Goal: Task Accomplishment & Management: Use online tool/utility

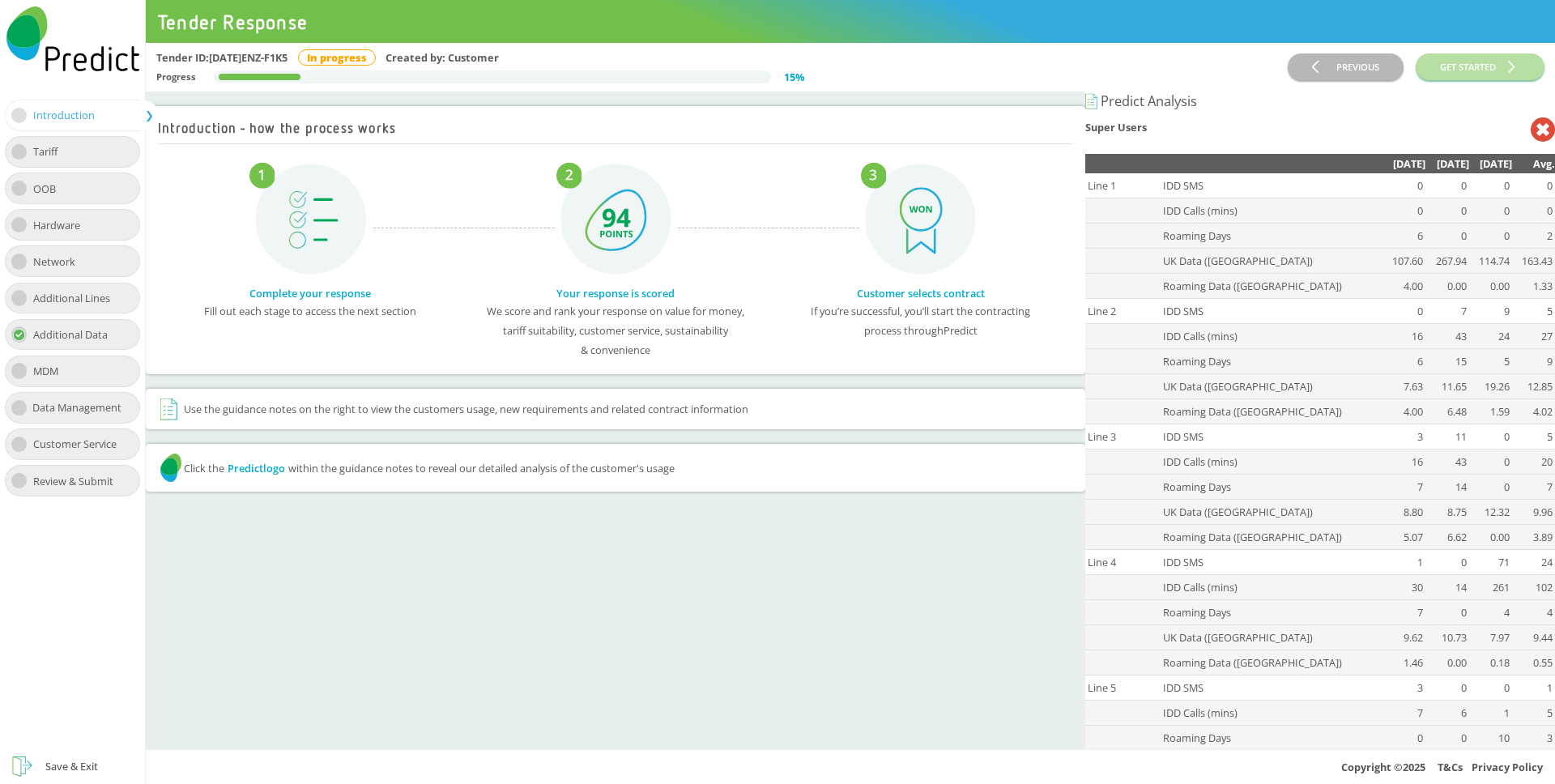
scroll to position [7, 0]
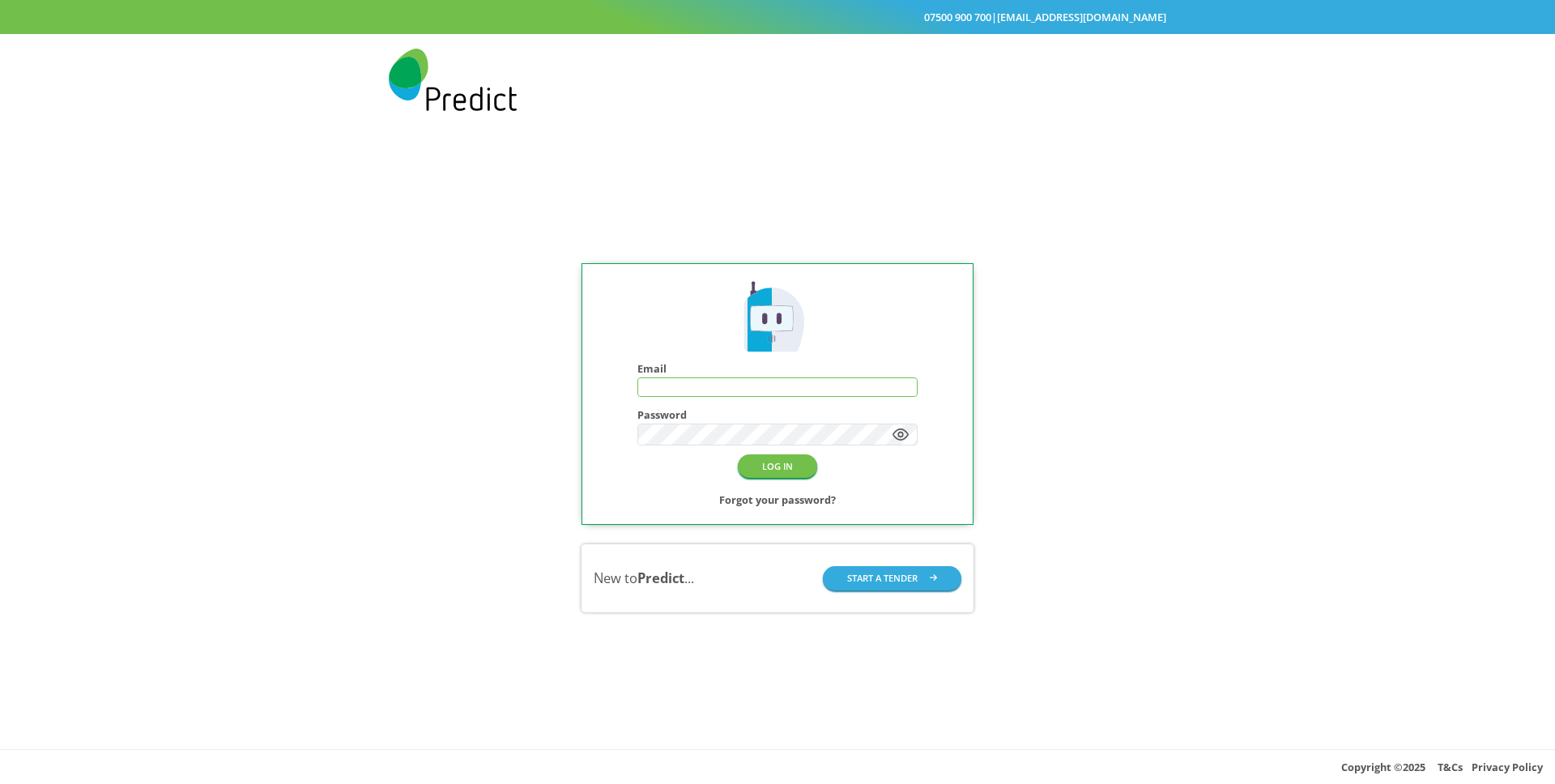
click at [736, 387] on input "text" at bounding box center [778, 387] width 279 height 18
type input "**********"
click at [783, 482] on div "LOG IN Forgot your password?" at bounding box center [778, 481] width 280 height 58
click at [785, 476] on button "LOG IN" at bounding box center [778, 466] width 79 height 23
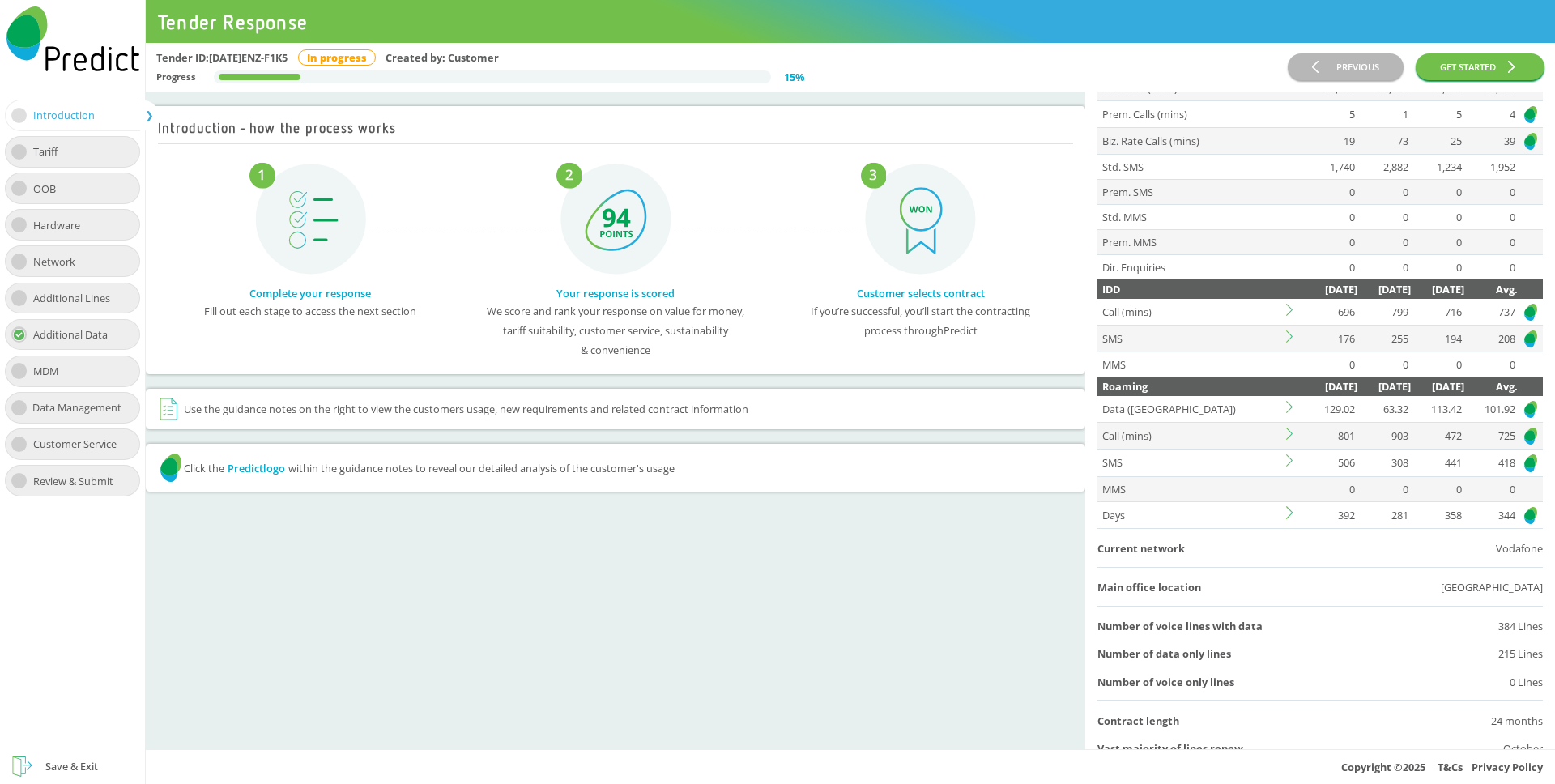
scroll to position [231, 0]
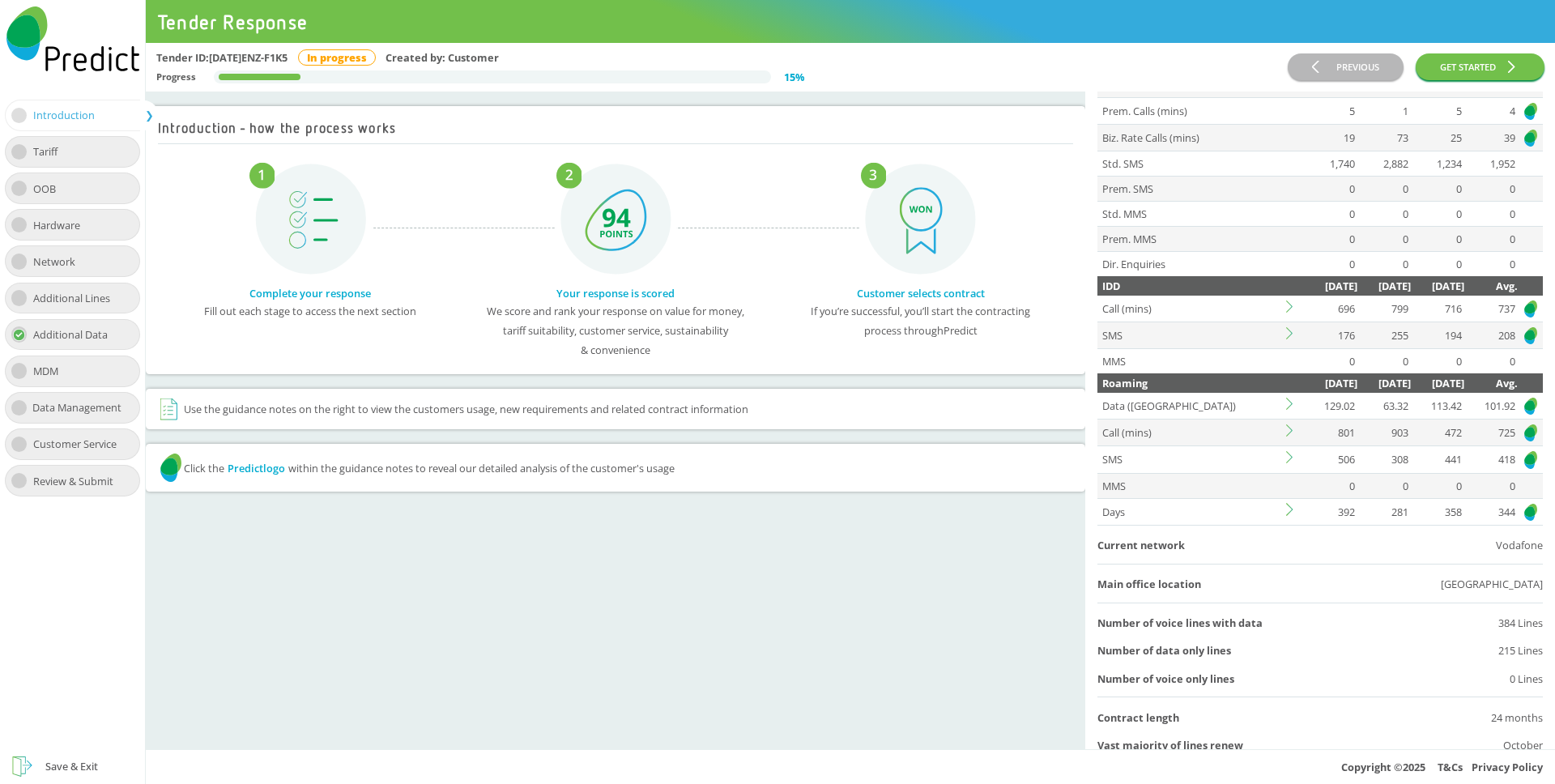
click at [1292, 406] on icon at bounding box center [1293, 403] width 12 height 12
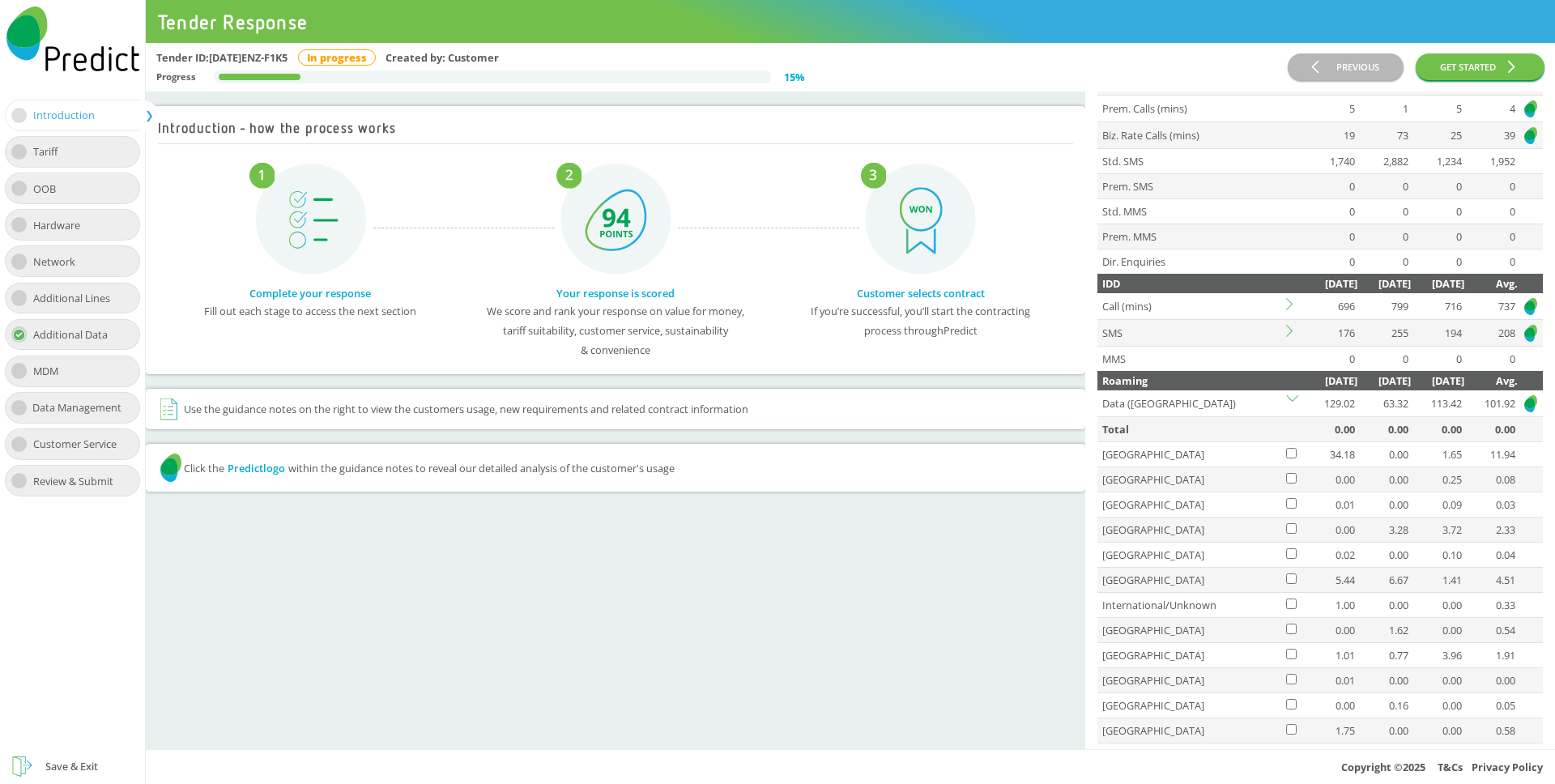
scroll to position [223, 0]
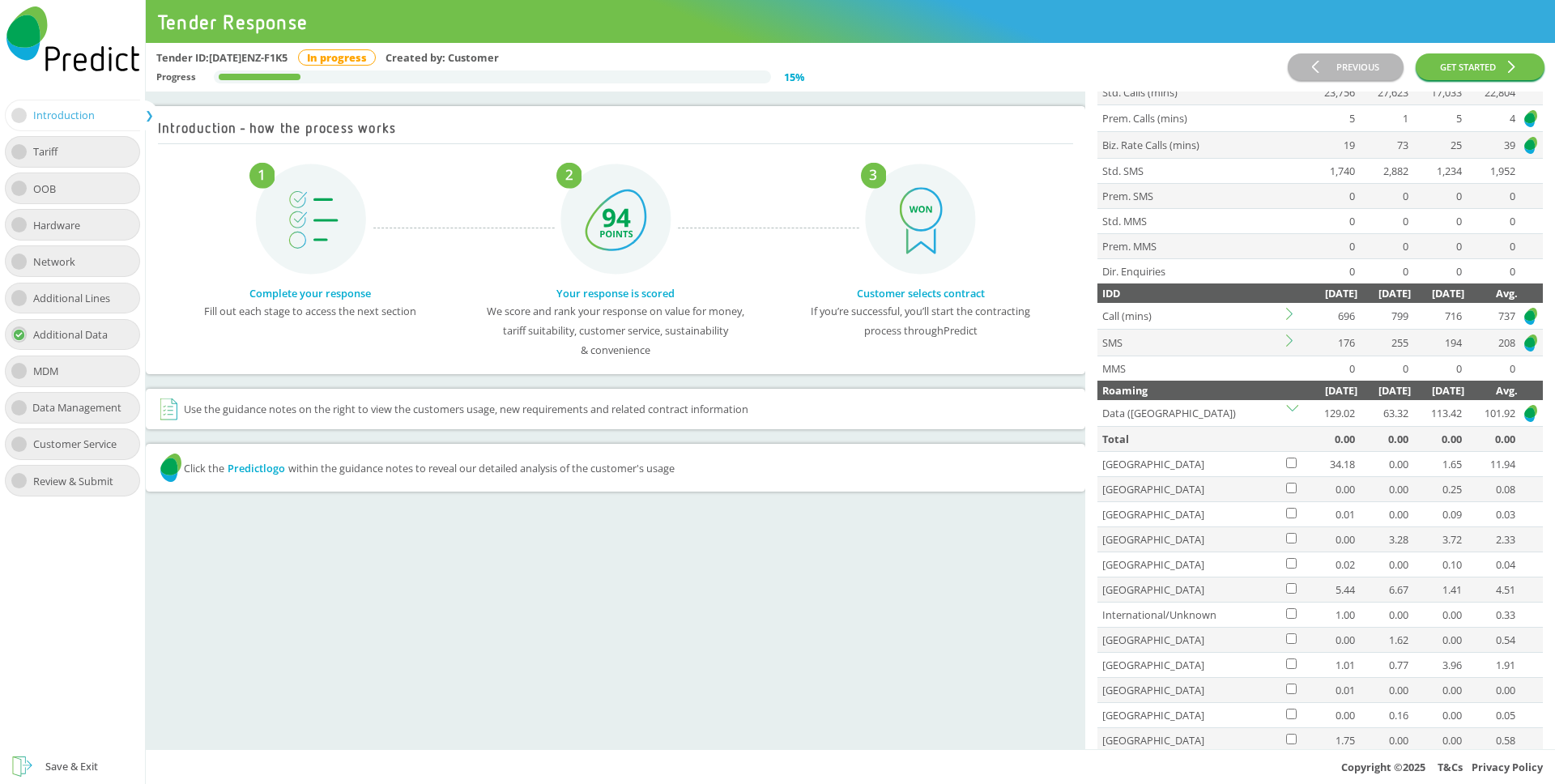
click at [1292, 406] on icon at bounding box center [1293, 411] width 12 height 12
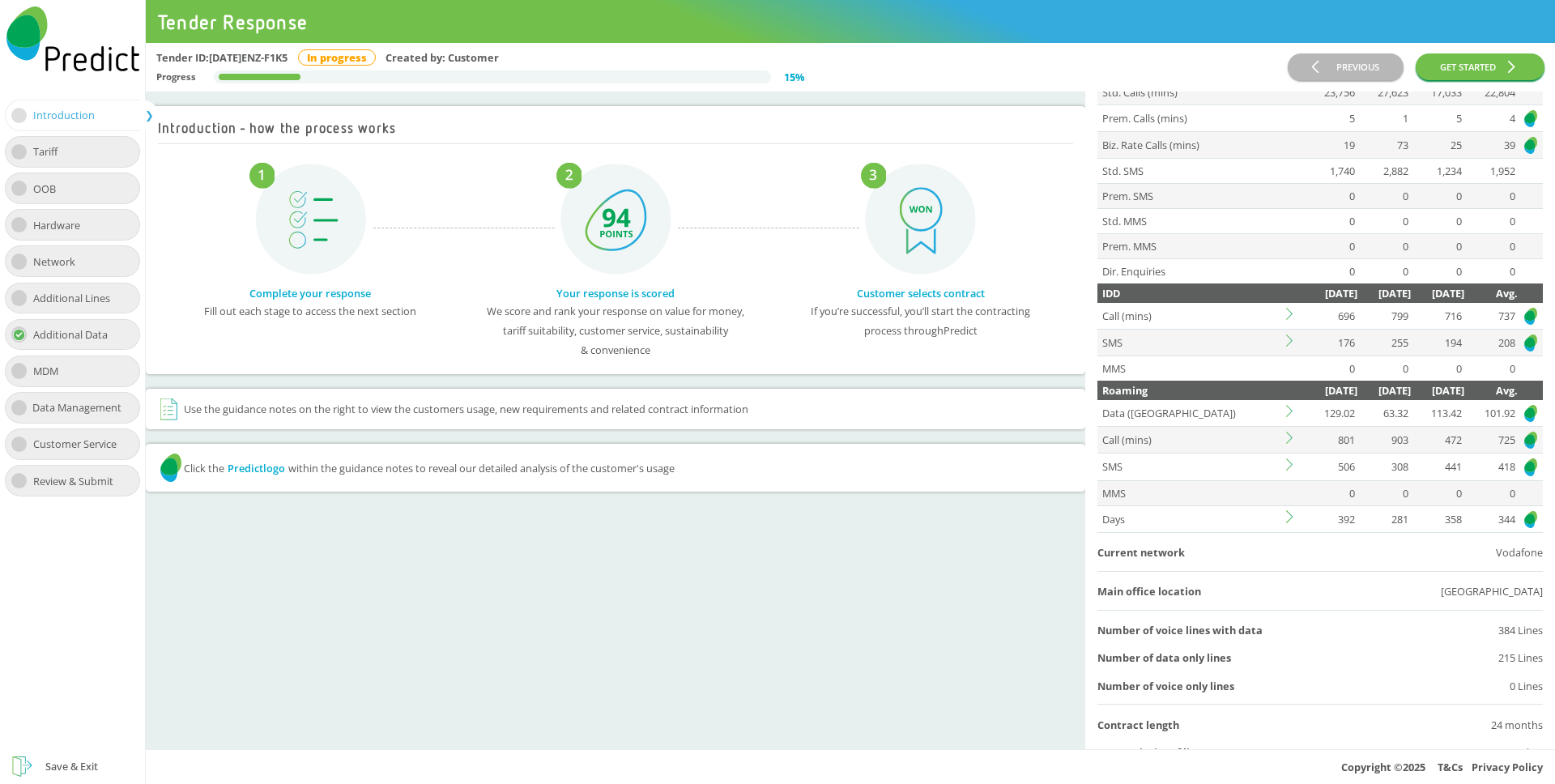
click at [1287, 314] on icon at bounding box center [1293, 313] width 12 height 12
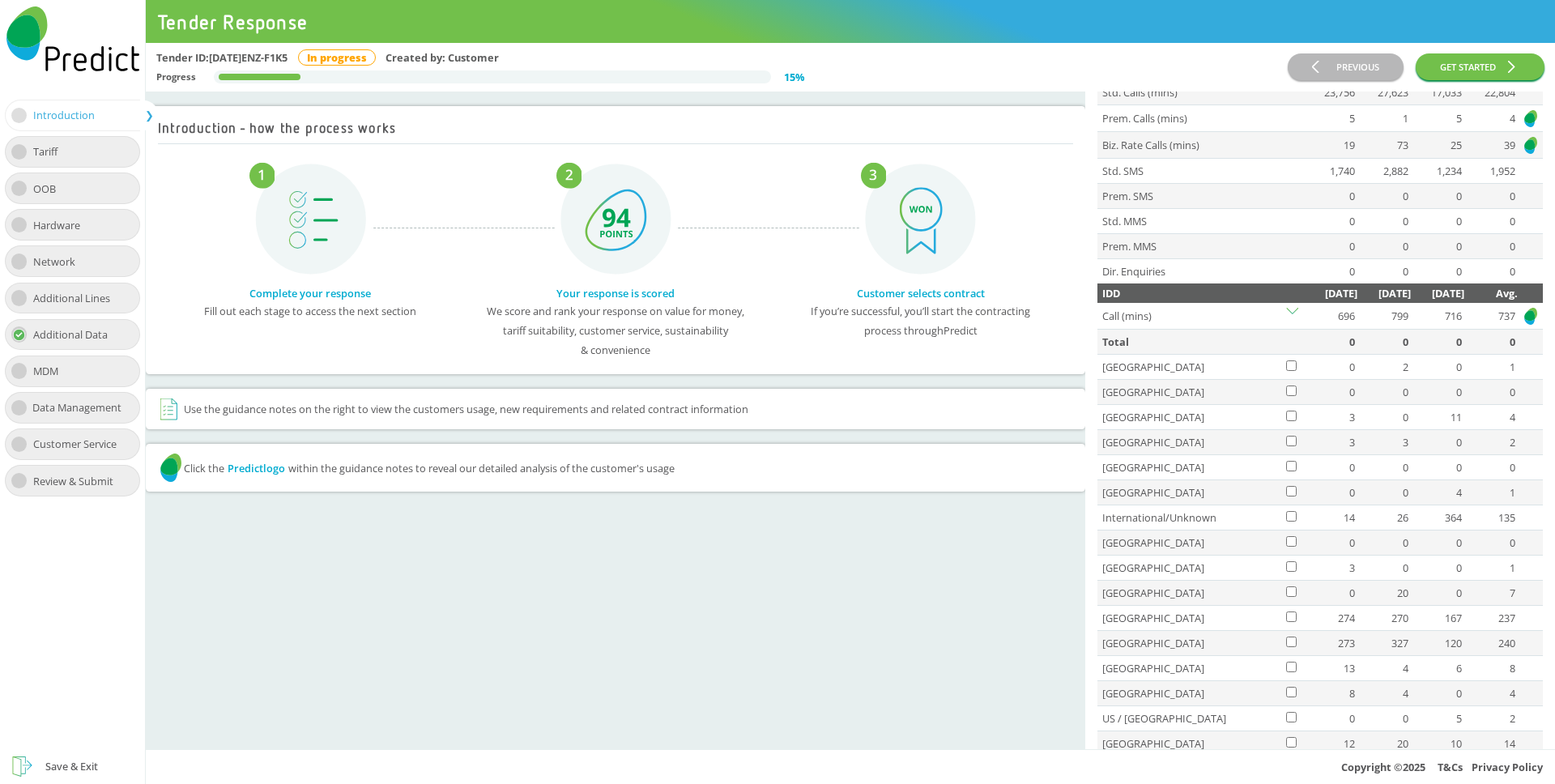
click at [1287, 314] on icon at bounding box center [1293, 313] width 12 height 12
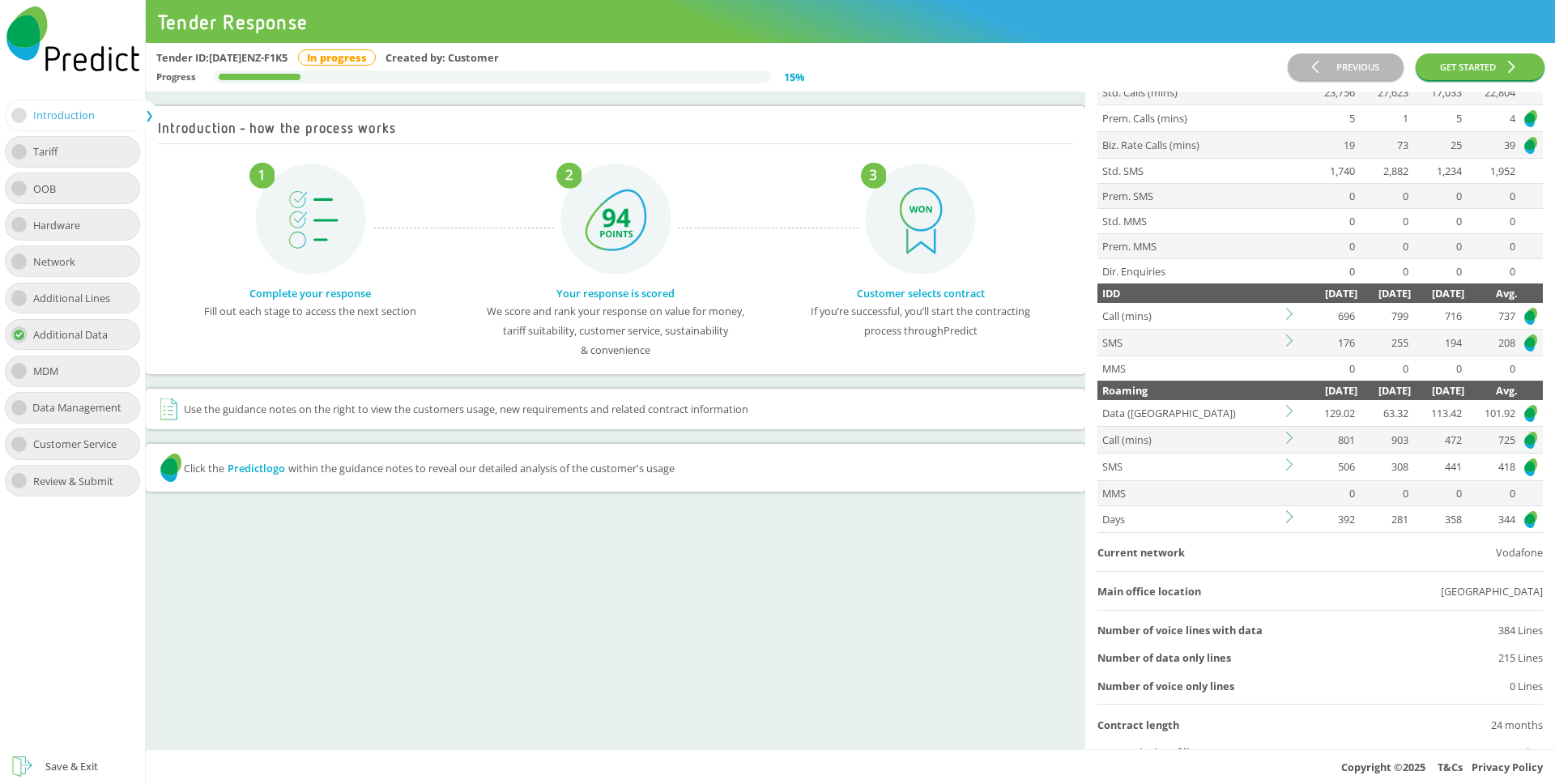
click at [1286, 346] on td at bounding box center [1294, 342] width 21 height 26
click at [1289, 338] on icon at bounding box center [1293, 341] width 12 height 12
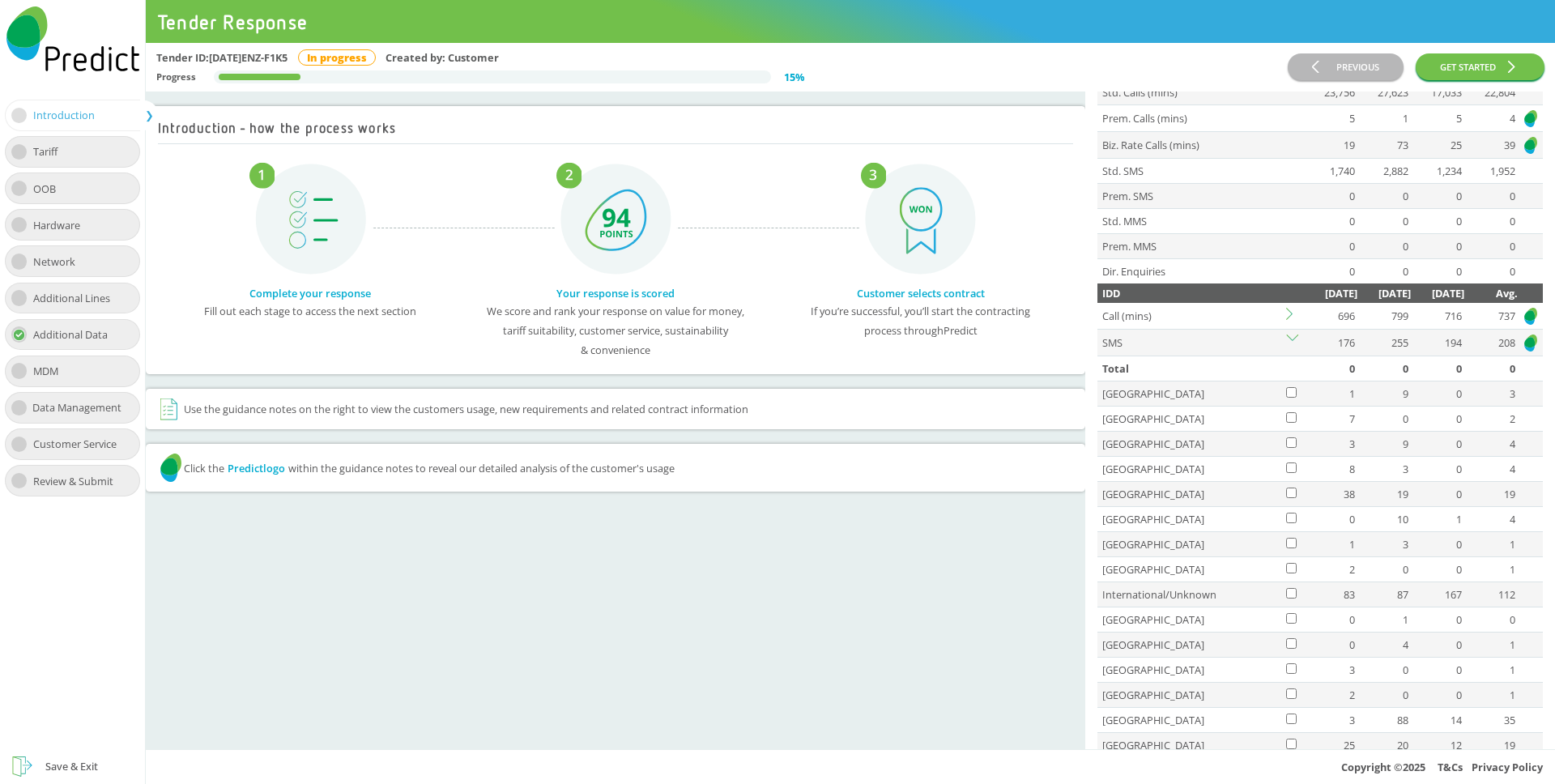
click at [1289, 338] on icon at bounding box center [1293, 341] width 12 height 12
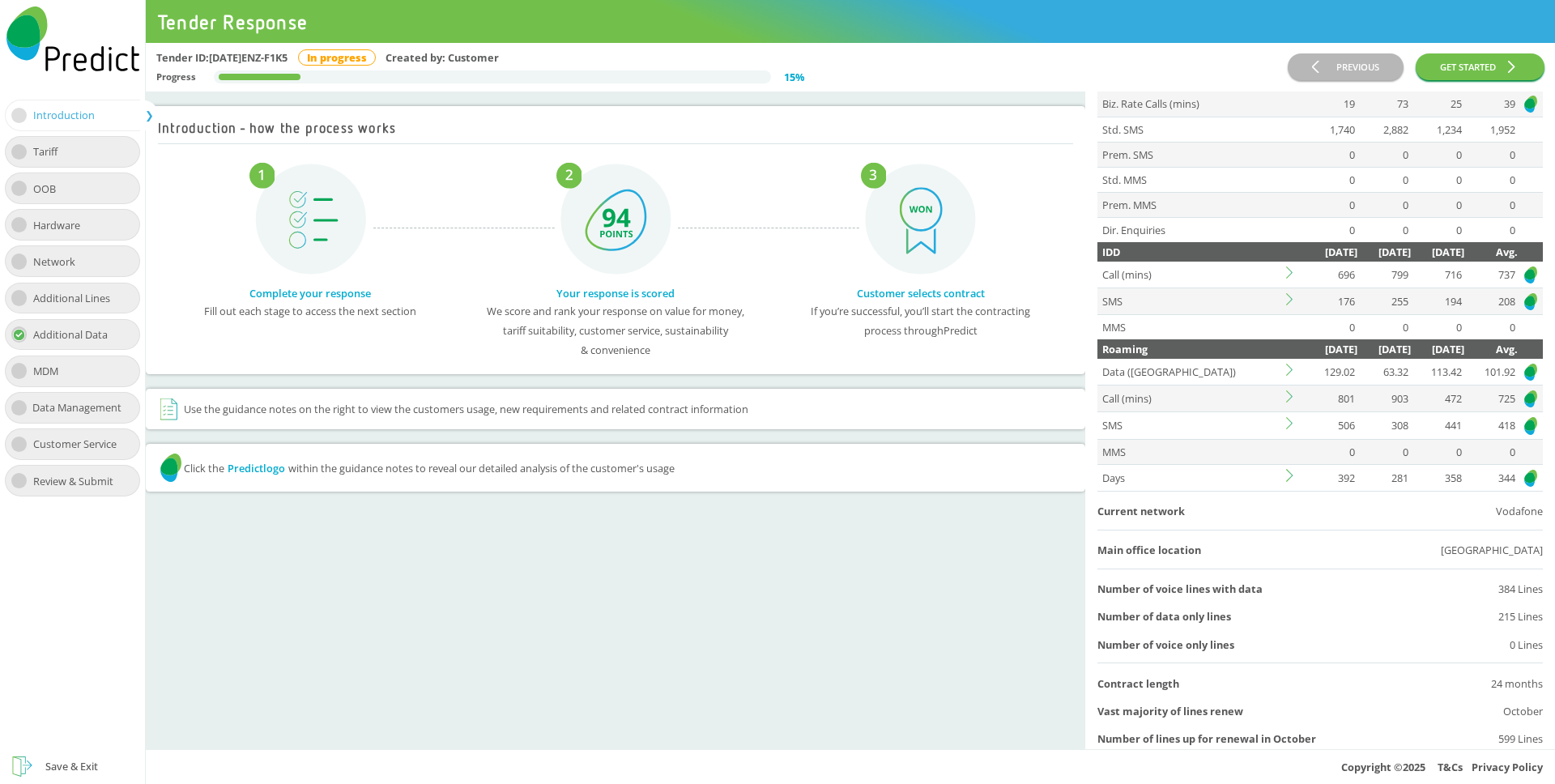
scroll to position [274, 0]
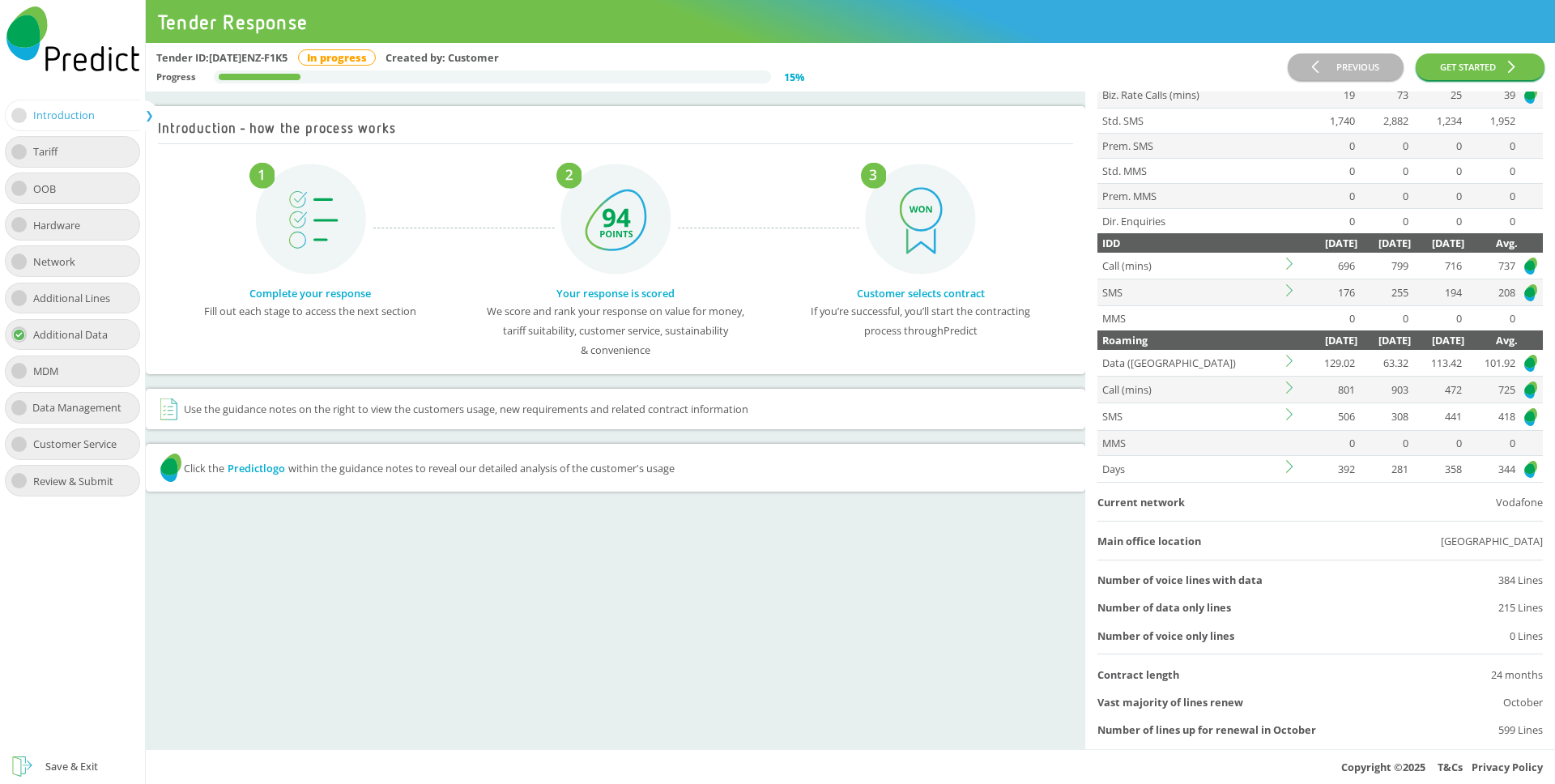
click at [1287, 361] on icon at bounding box center [1293, 360] width 12 height 12
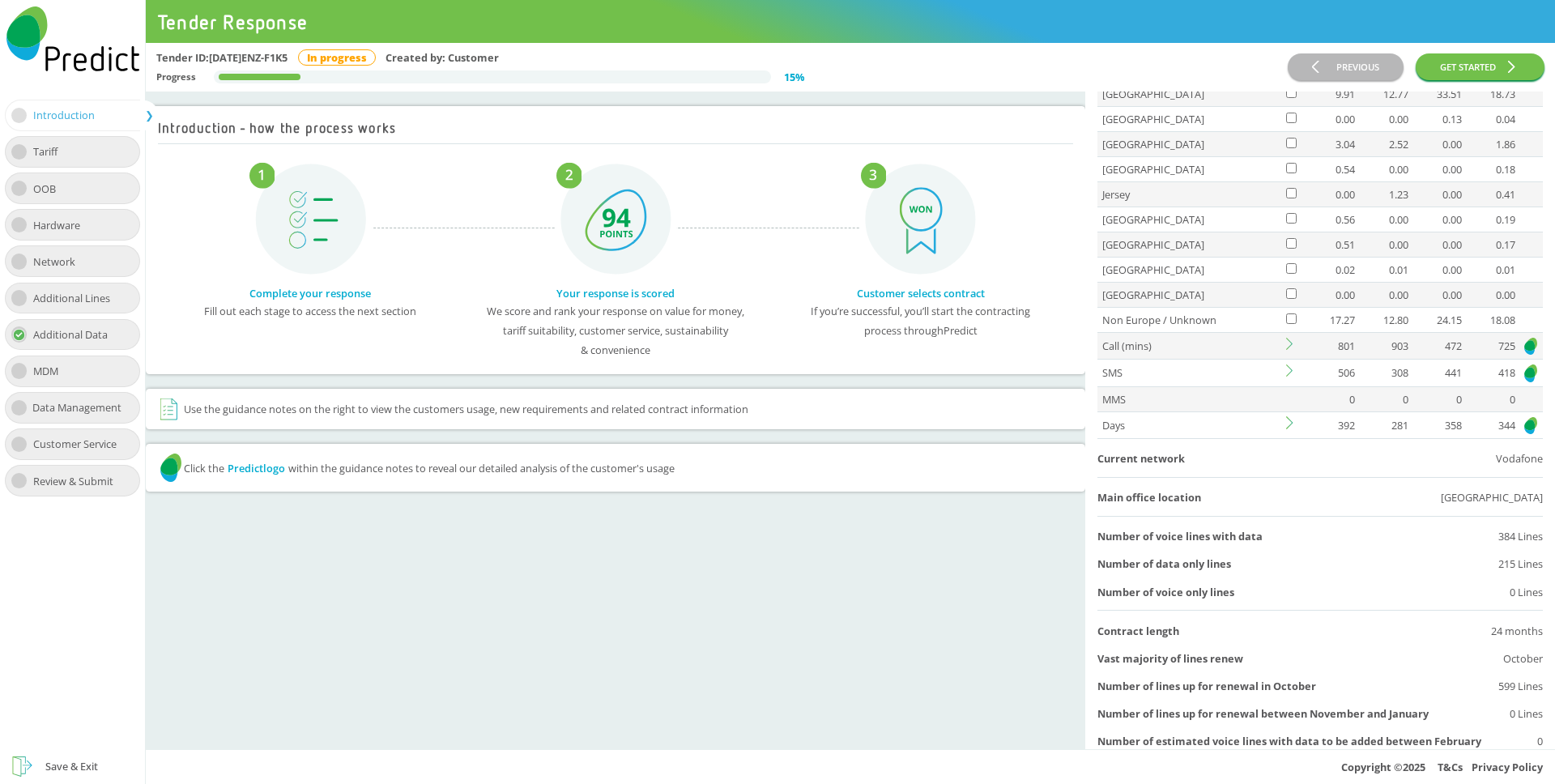
scroll to position [1175, 0]
click at [1287, 417] on icon at bounding box center [1293, 418] width 12 height 12
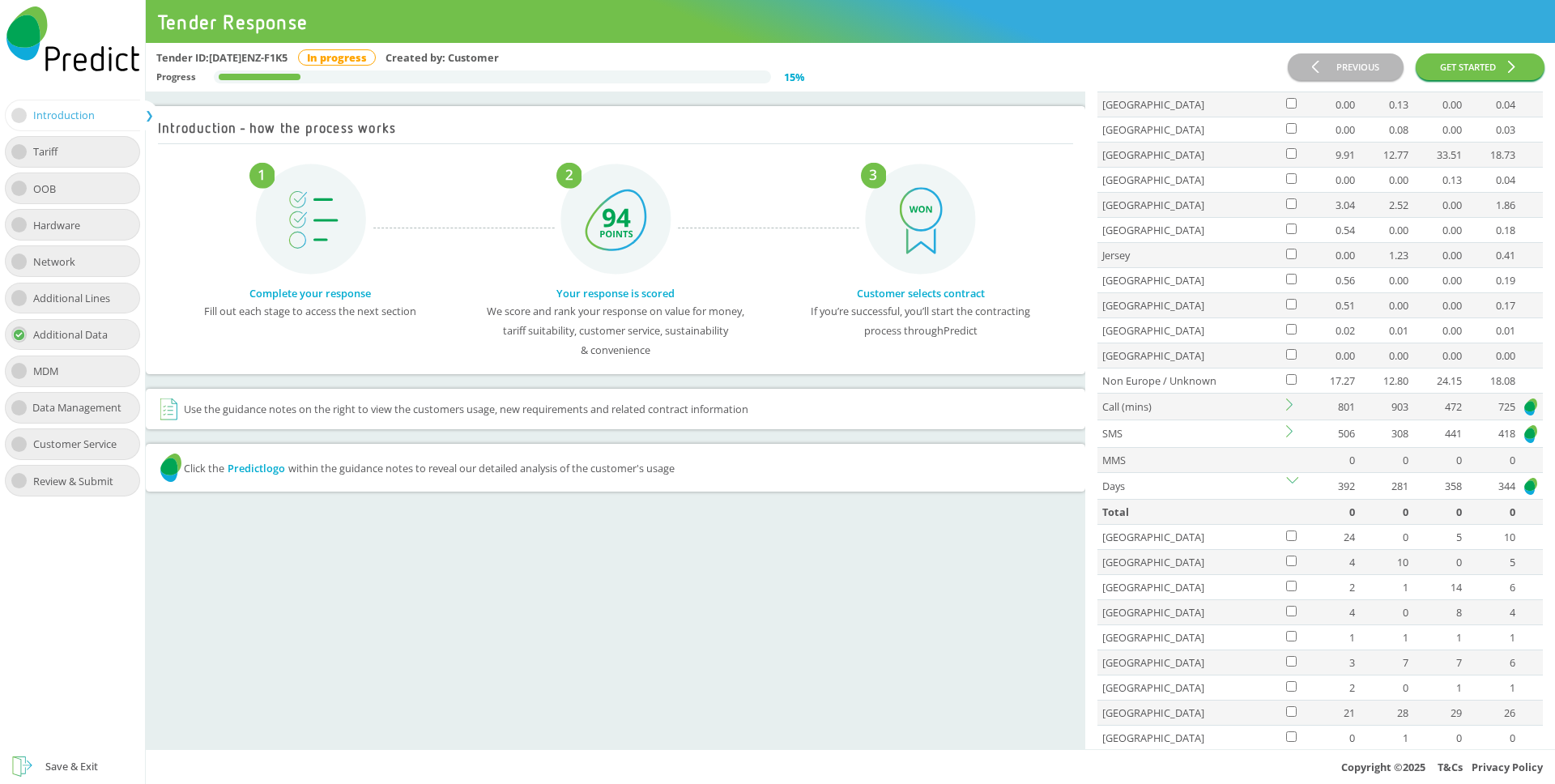
scroll to position [1113, 0]
click at [1296, 477] on icon at bounding box center [1293, 481] width 12 height 12
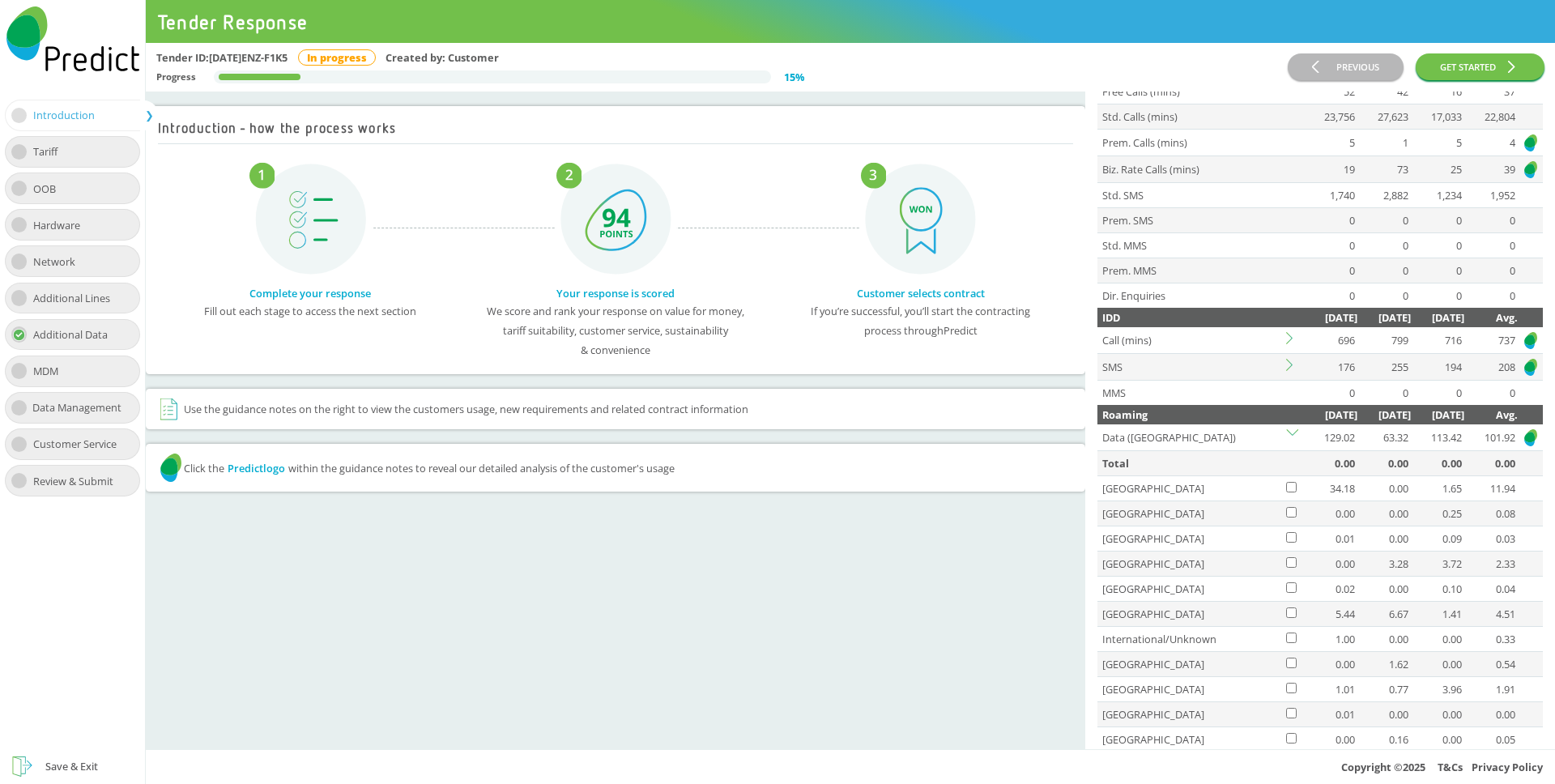
scroll to position [198, 0]
click at [1291, 342] on icon at bounding box center [1293, 340] width 12 height 12
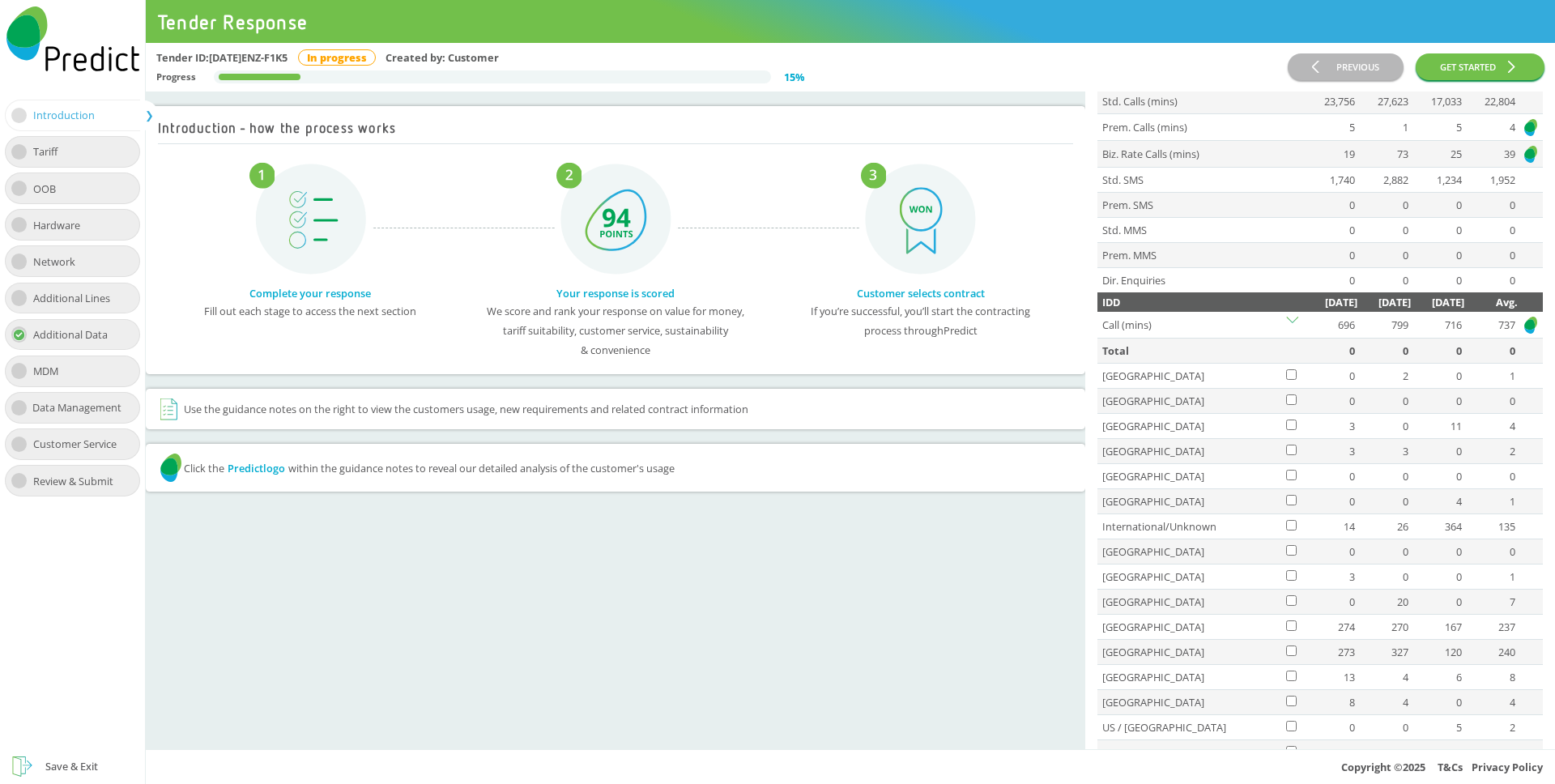
scroll to position [212, 0]
click at [1291, 317] on td at bounding box center [1294, 327] width 21 height 26
click at [1294, 324] on icon at bounding box center [1293, 325] width 12 height 12
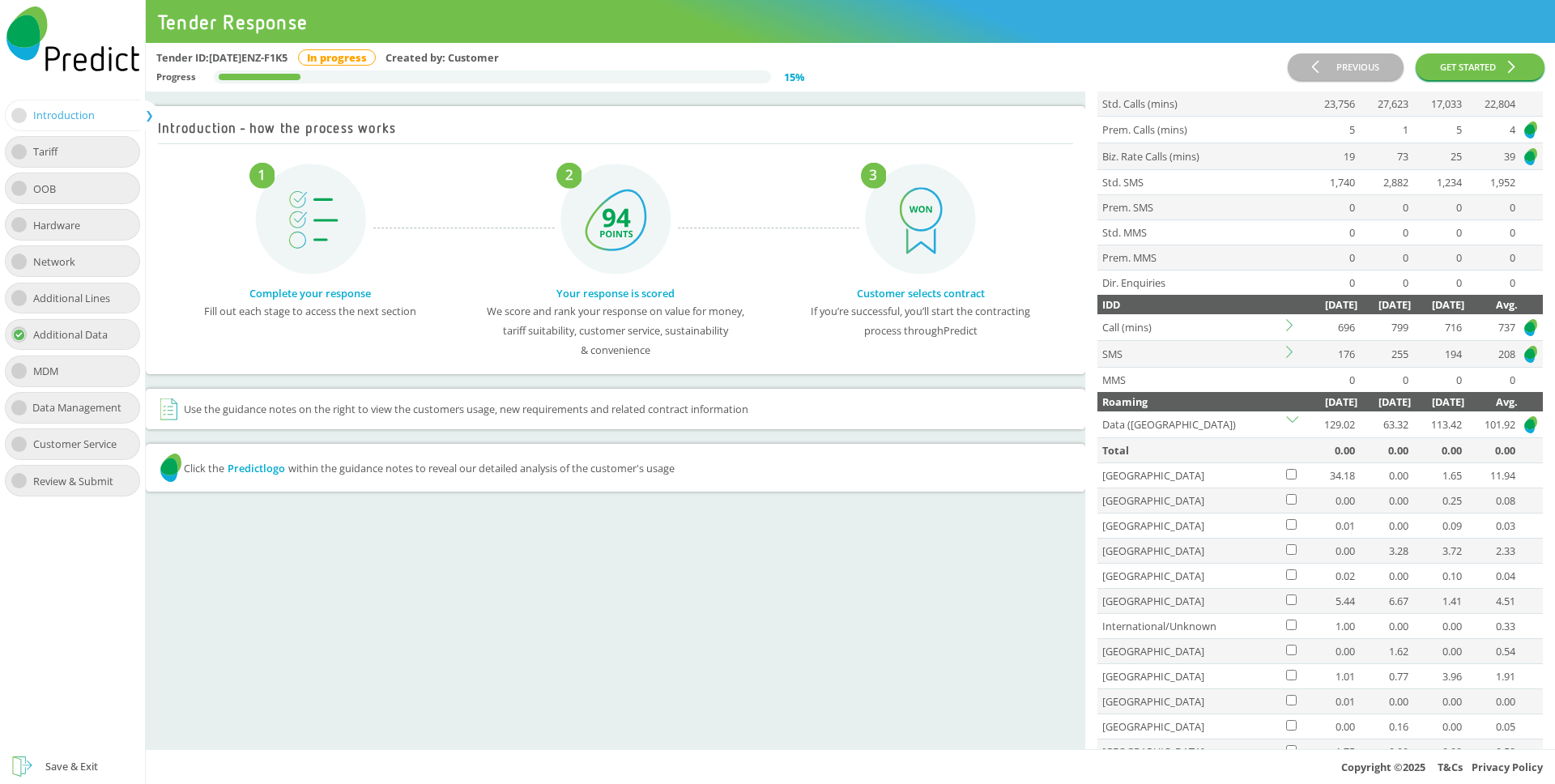
click at [1287, 328] on icon at bounding box center [1293, 325] width 12 height 12
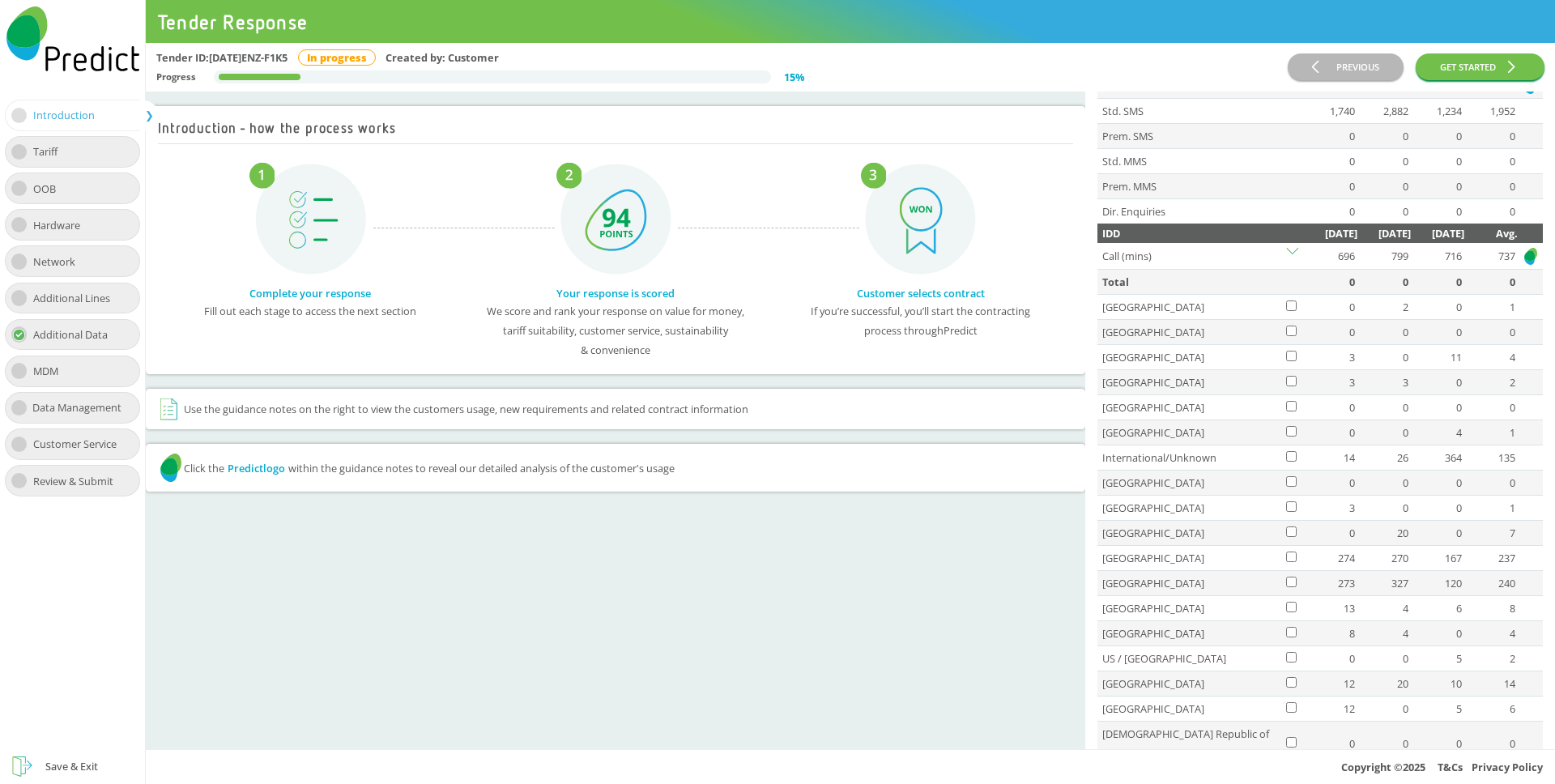
scroll to position [278, 0]
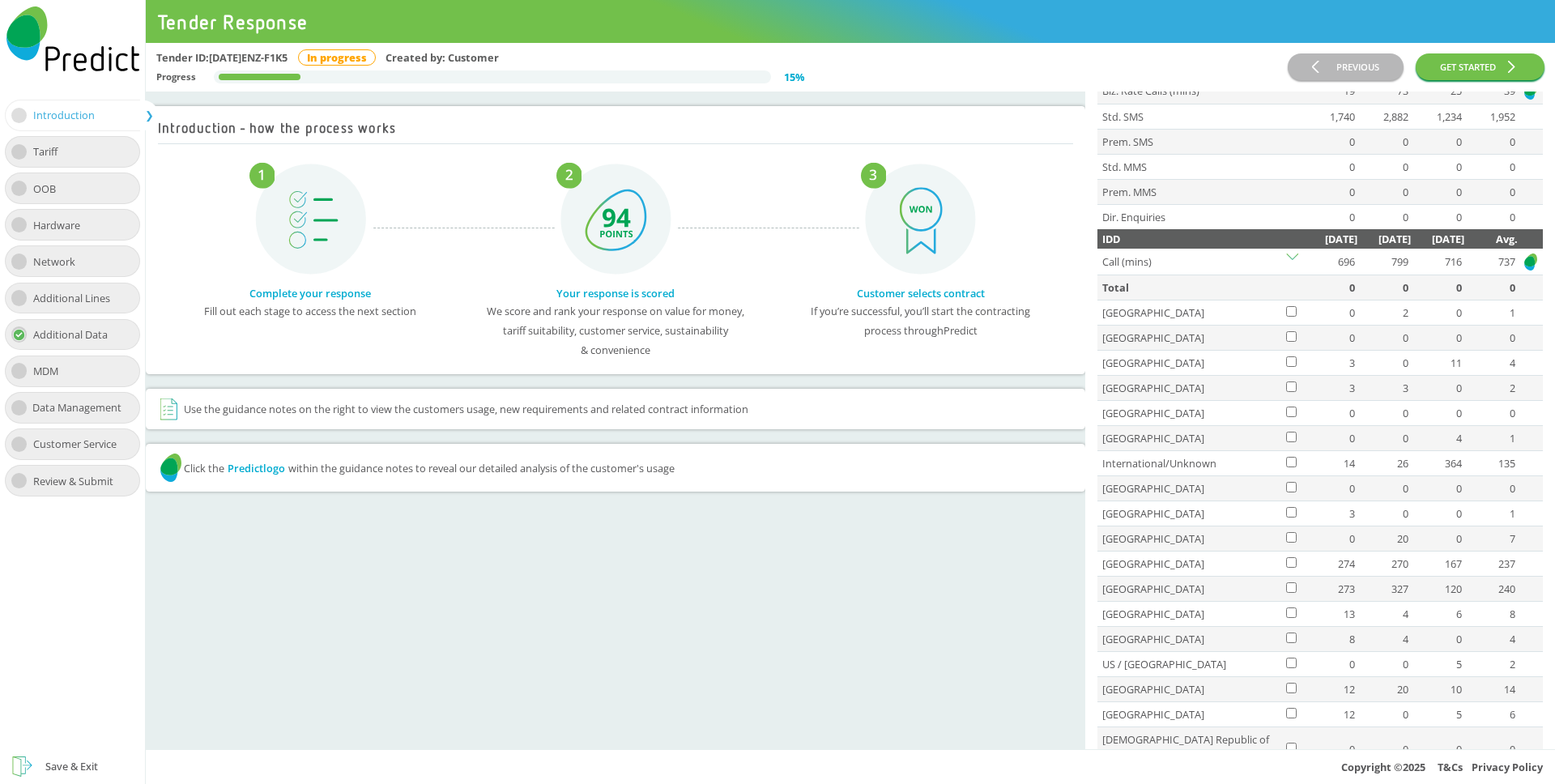
click at [1290, 258] on icon at bounding box center [1293, 259] width 12 height 12
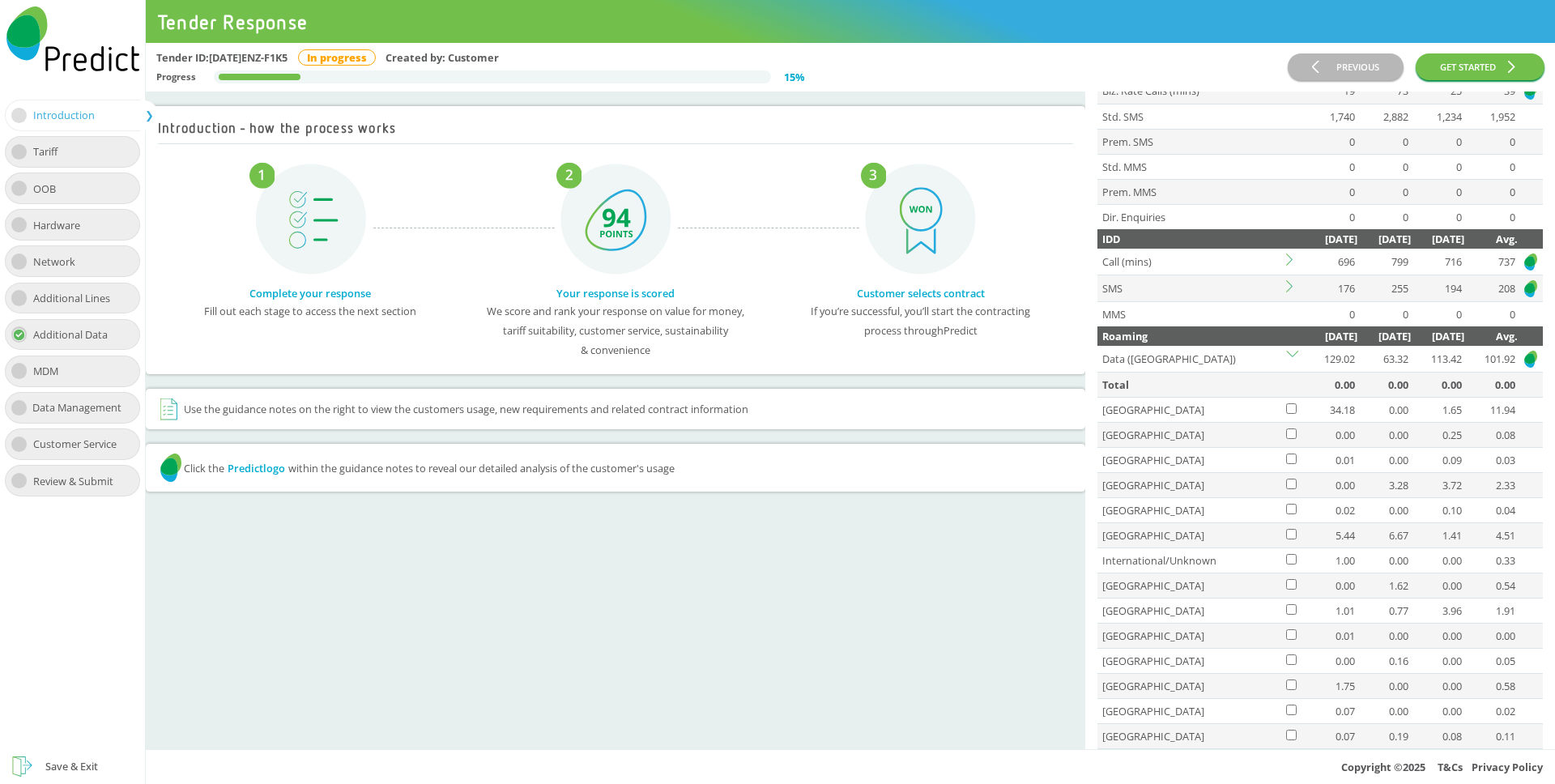
click at [1296, 348] on td at bounding box center [1294, 358] width 21 height 26
click at [1291, 354] on icon at bounding box center [1293, 356] width 12 height 12
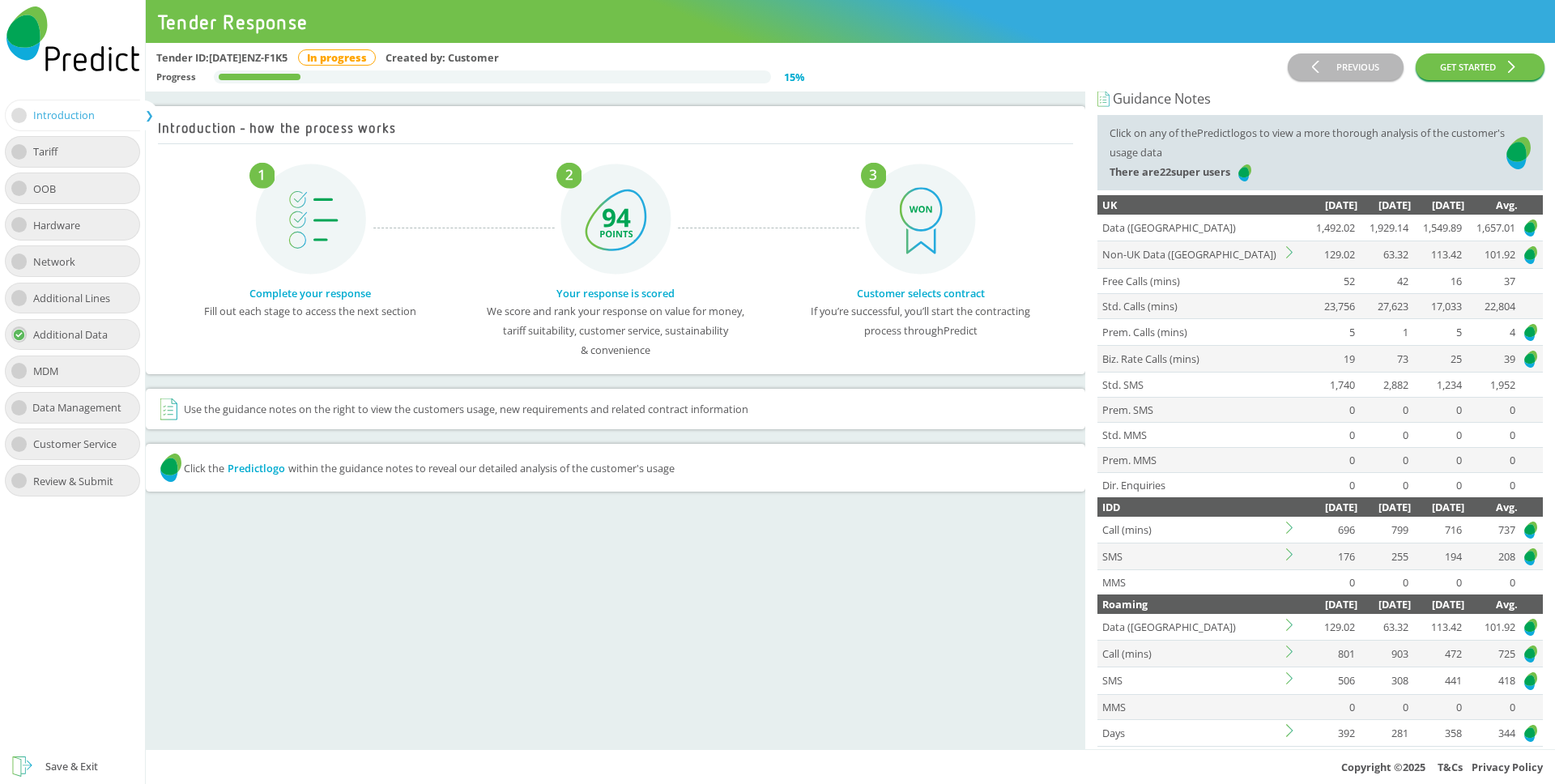
scroll to position [0, 0]
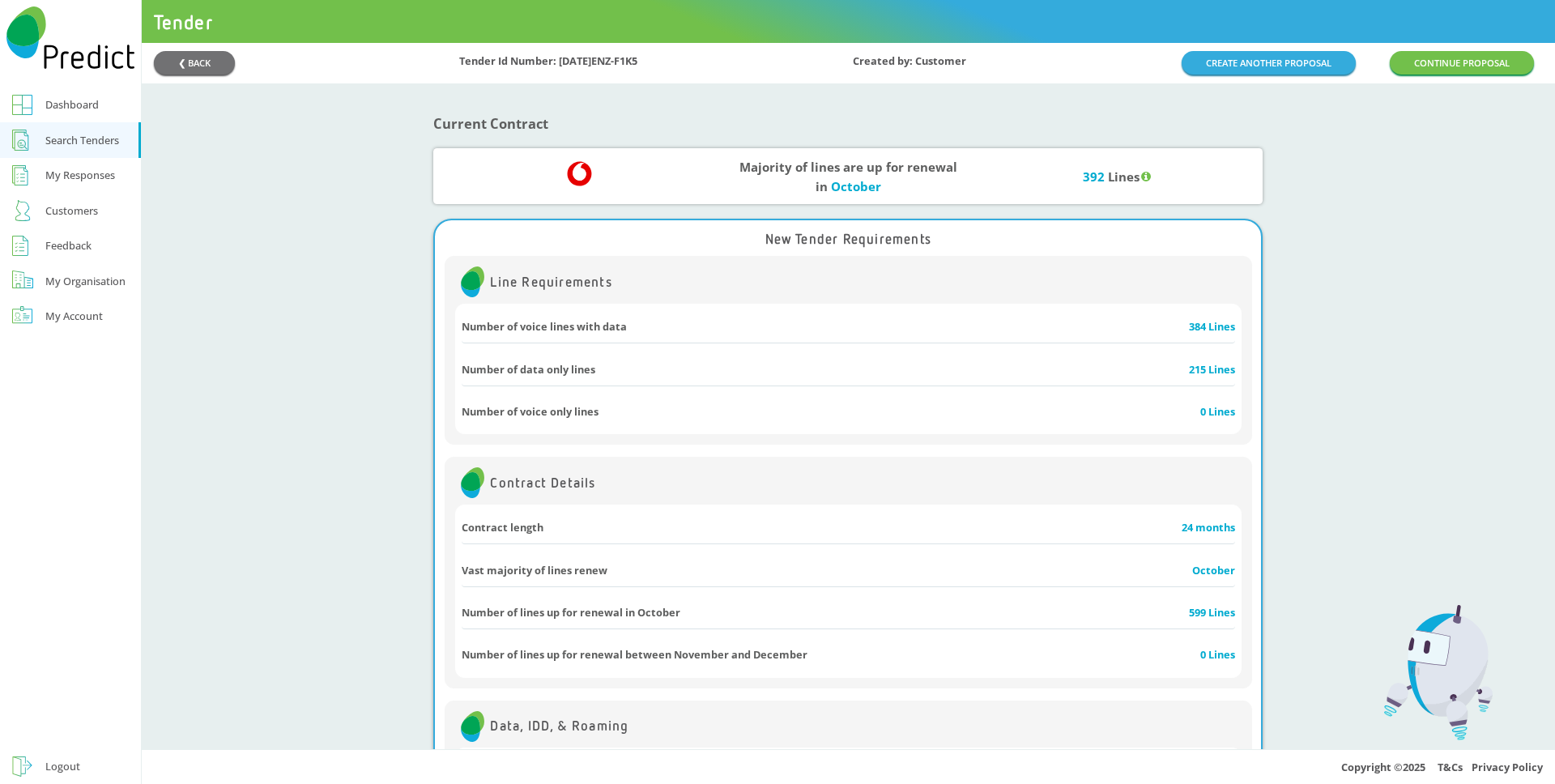
click at [105, 110] on link "Dashboard" at bounding box center [71, 105] width 141 height 35
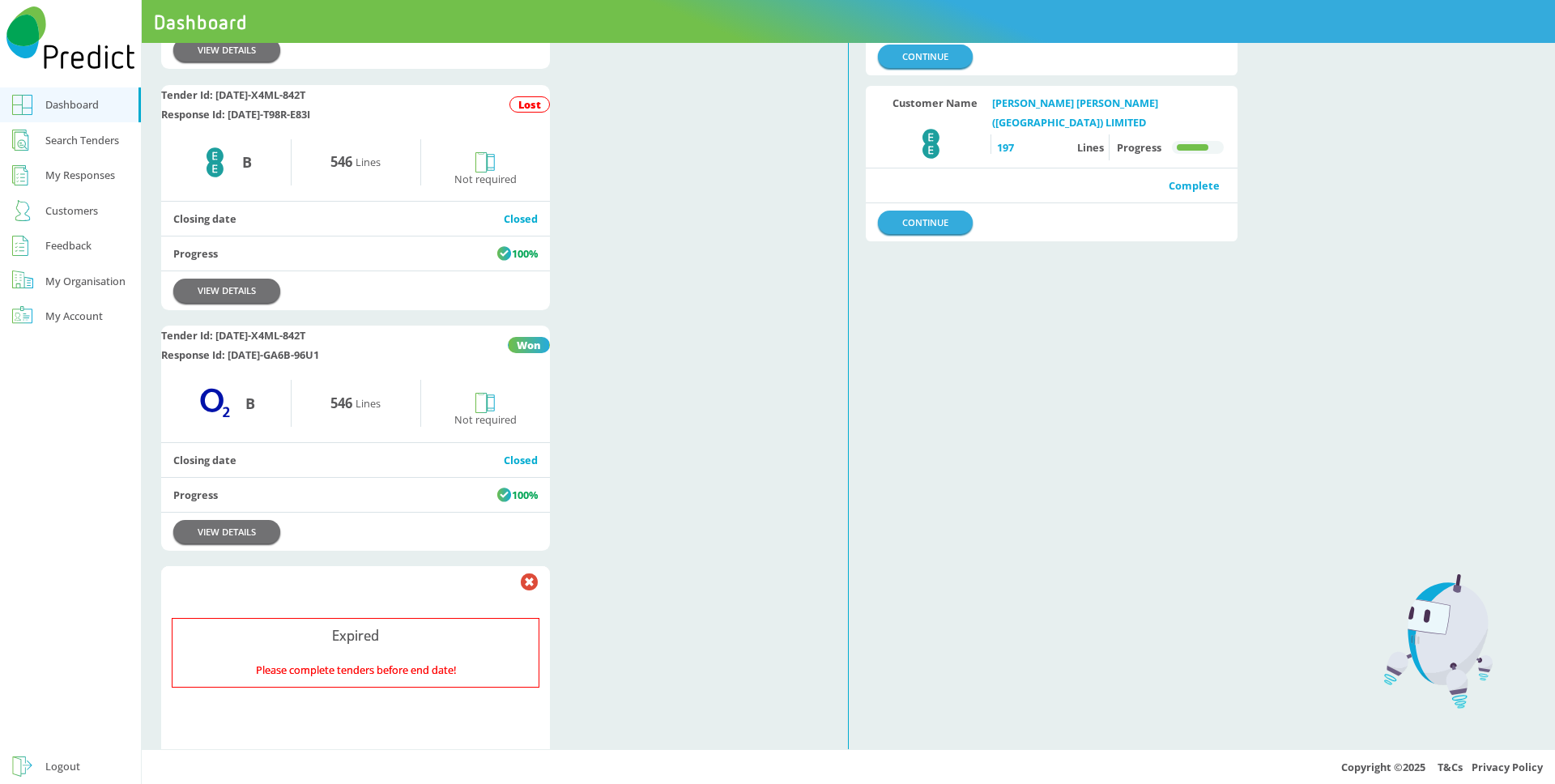
scroll to position [1098, 0]
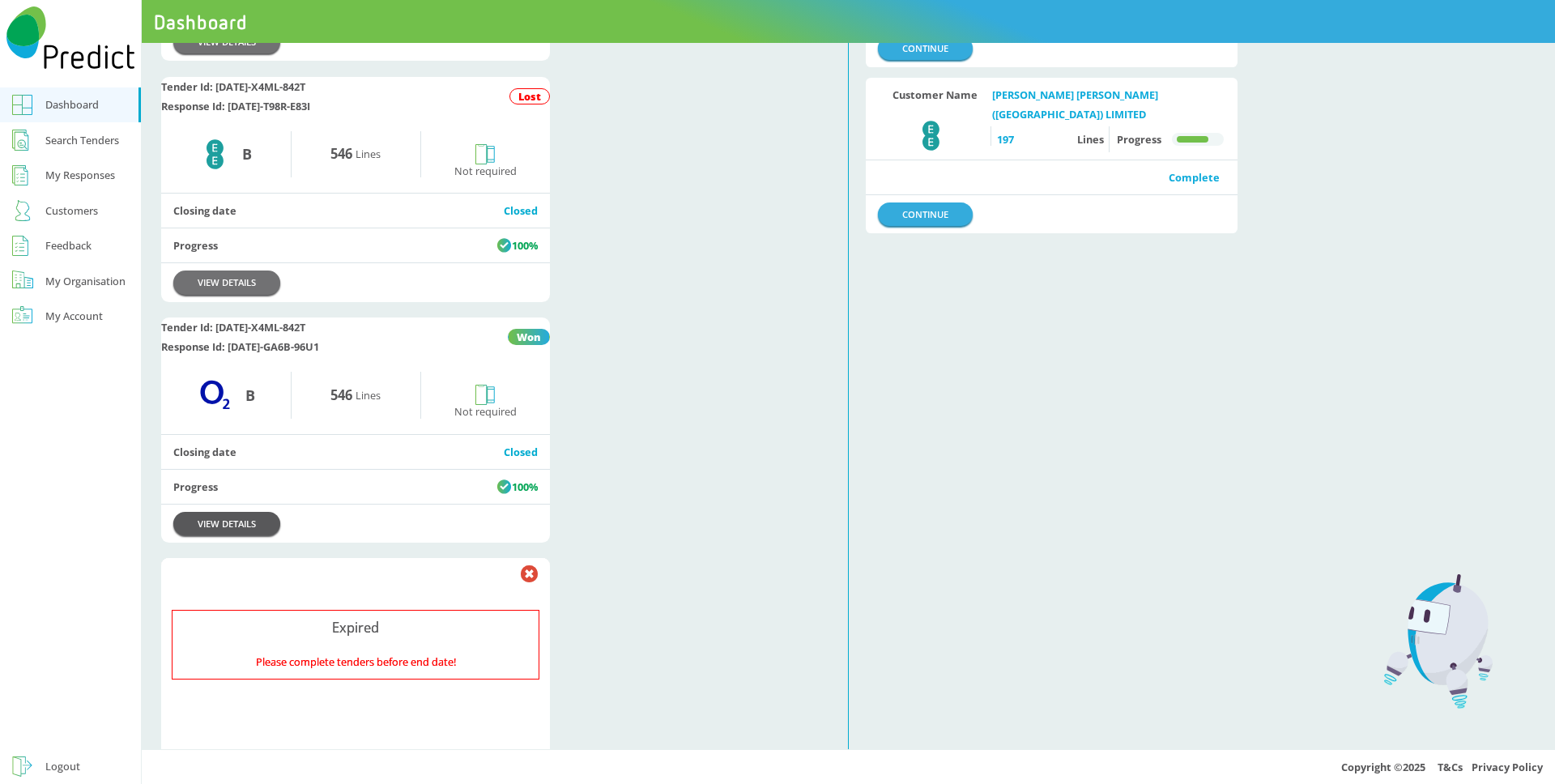
click at [244, 535] on link "VIEW DETAILS" at bounding box center [226, 524] width 107 height 23
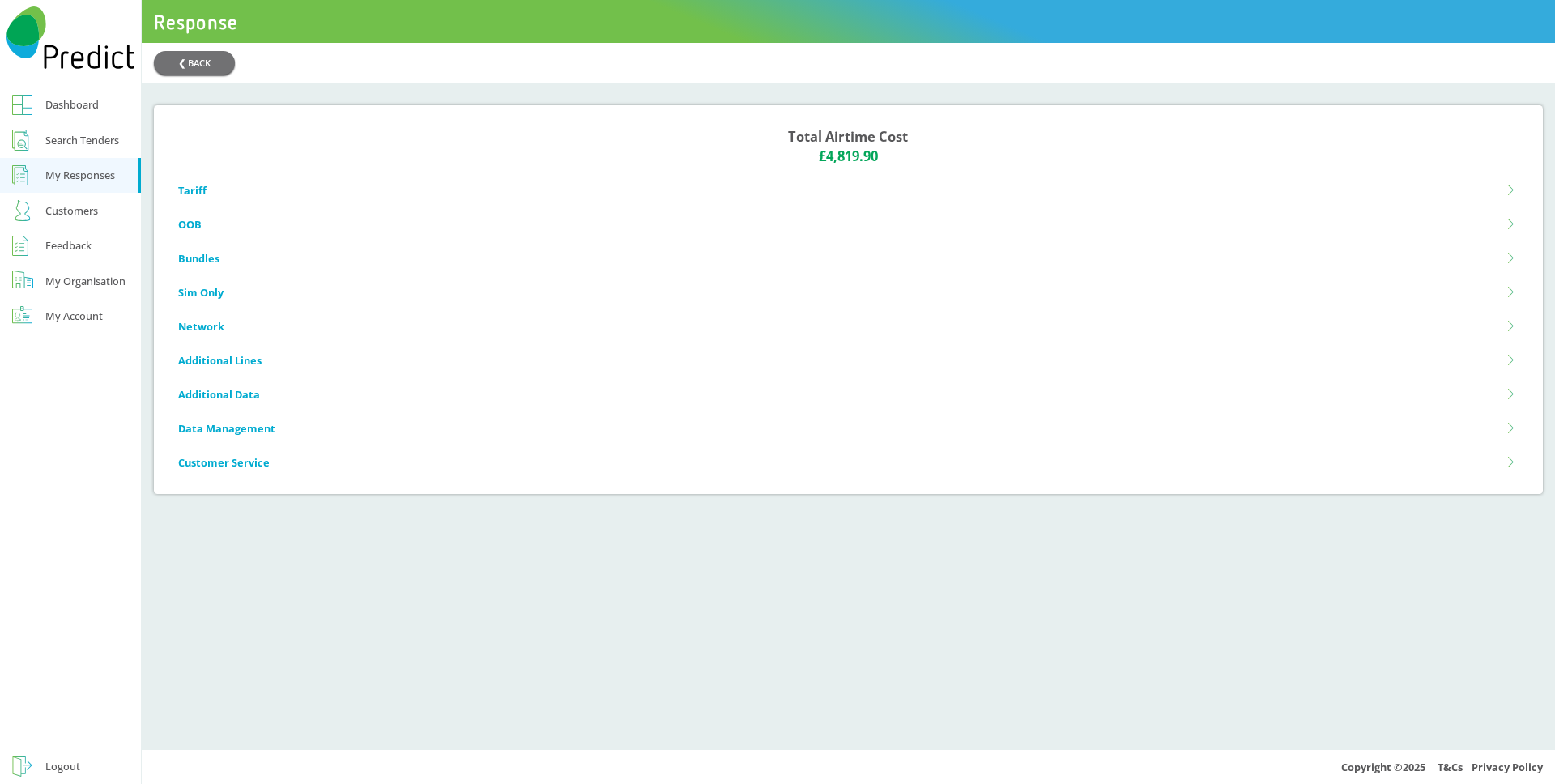
click at [198, 265] on li "Bundles" at bounding box center [848, 257] width 1341 height 34
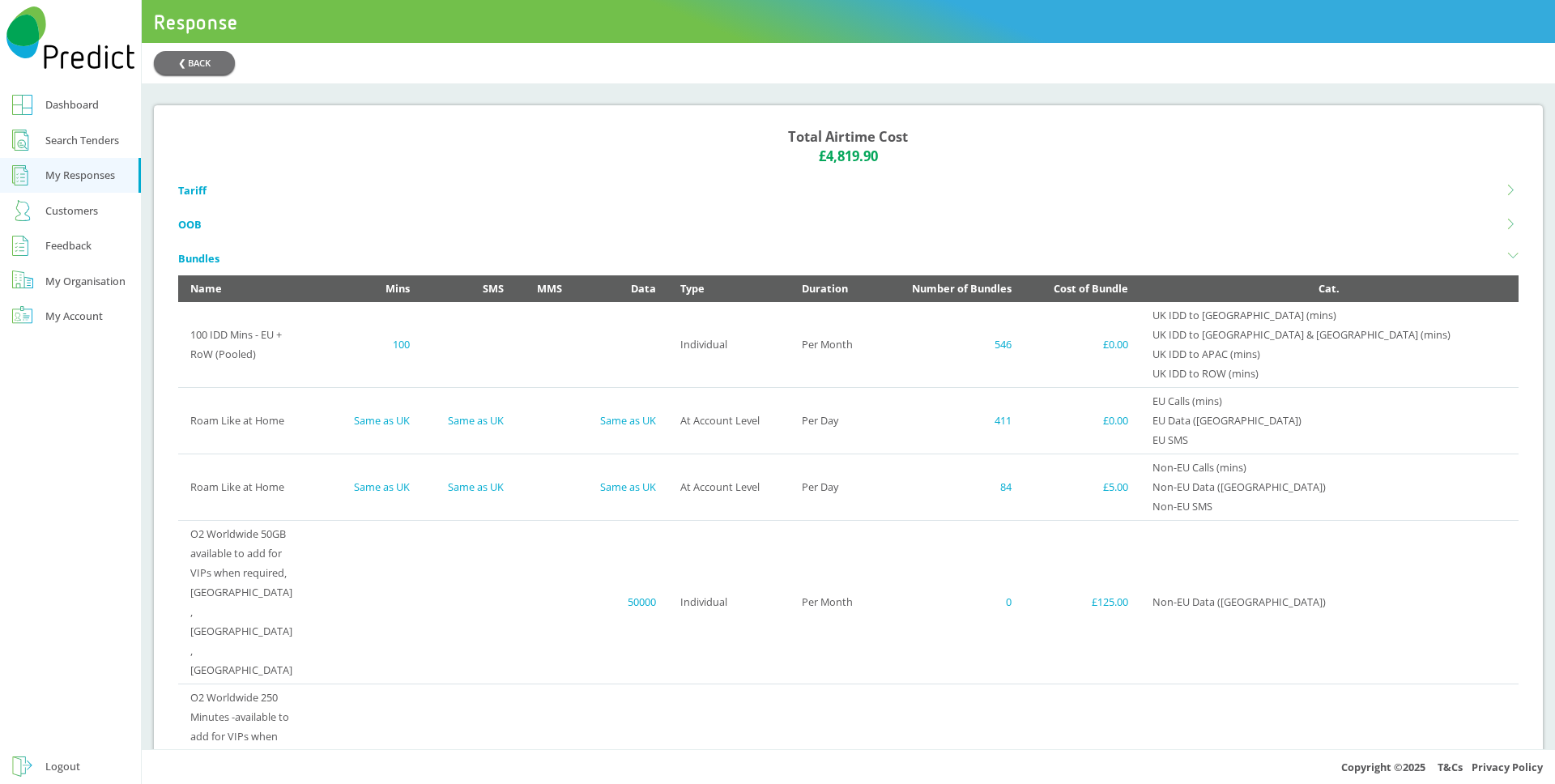
click at [198, 262] on li "Bundles" at bounding box center [848, 257] width 1341 height 34
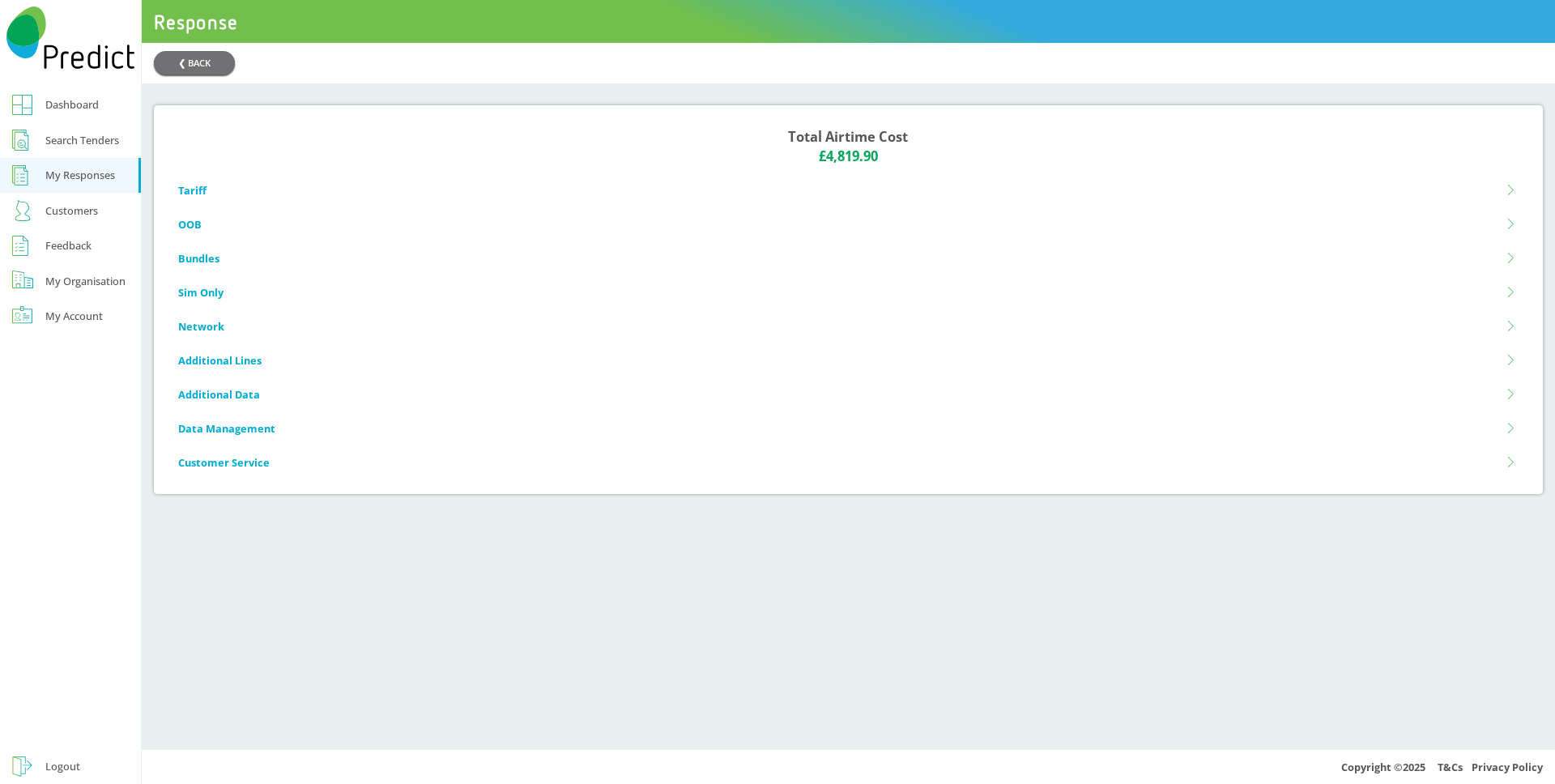
click at [211, 333] on li "Network" at bounding box center [848, 326] width 1341 height 34
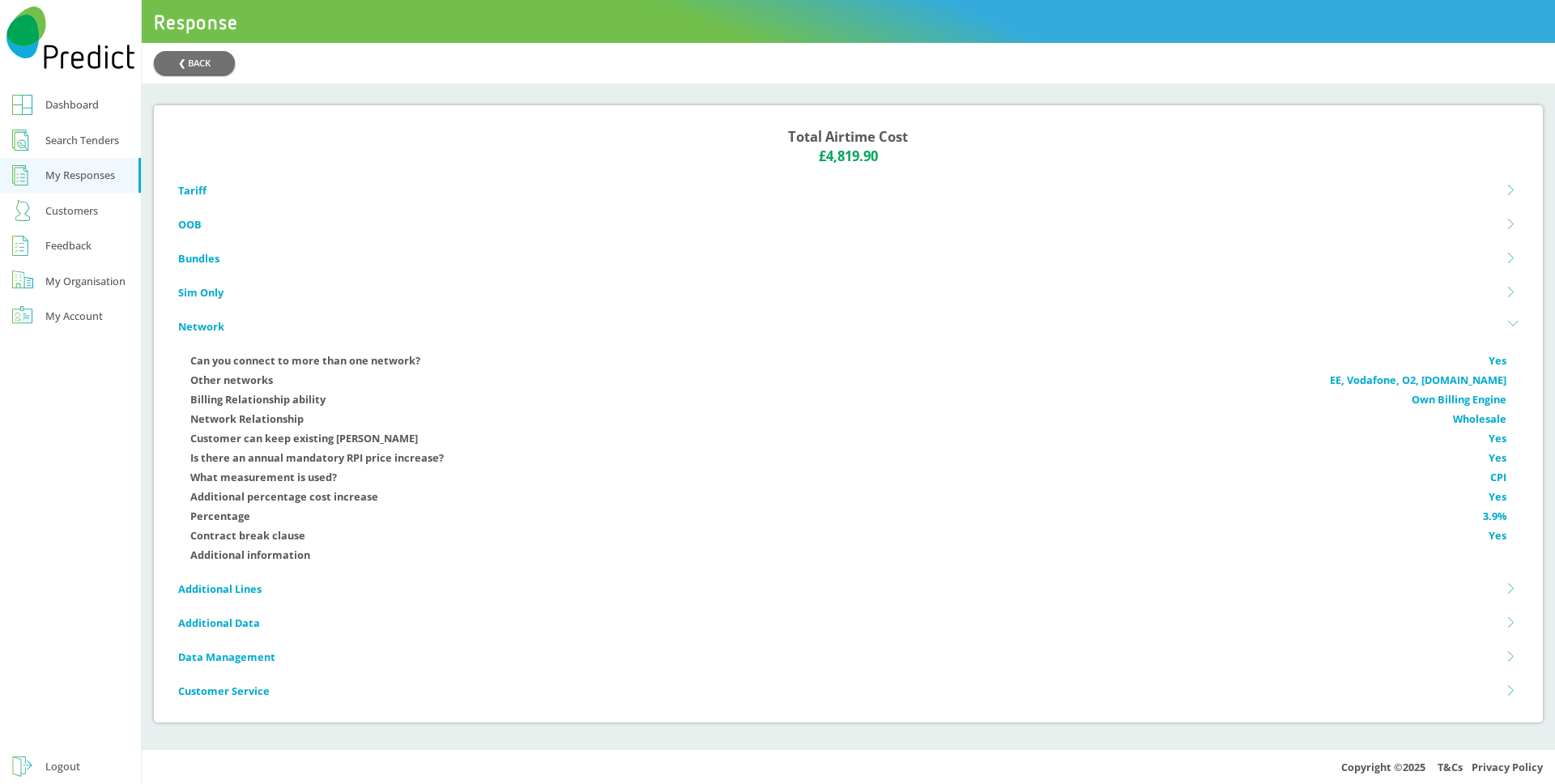
click at [215, 295] on li "Sim Only" at bounding box center [848, 292] width 1341 height 34
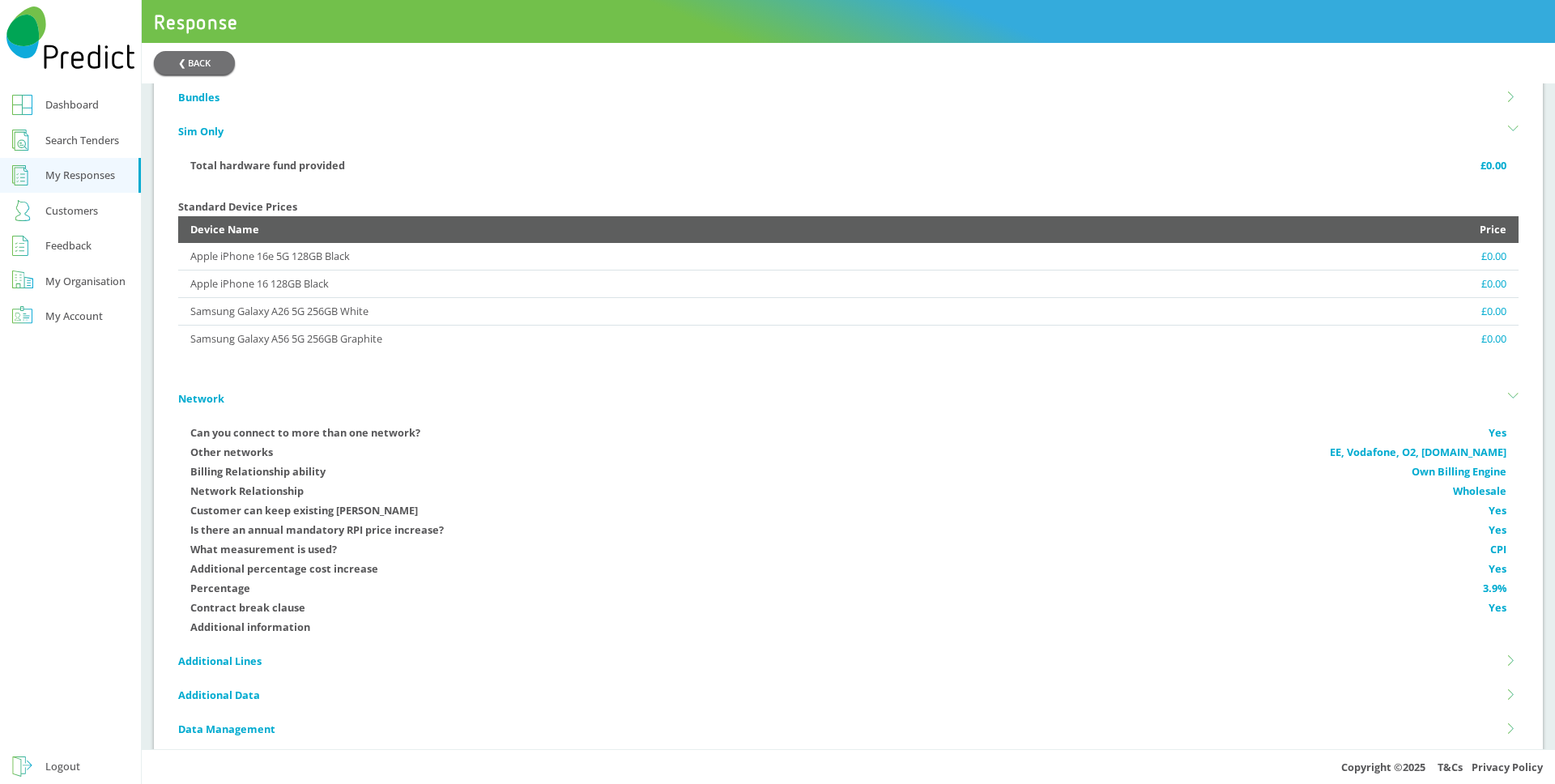
click at [212, 401] on li "Network" at bounding box center [848, 398] width 1341 height 34
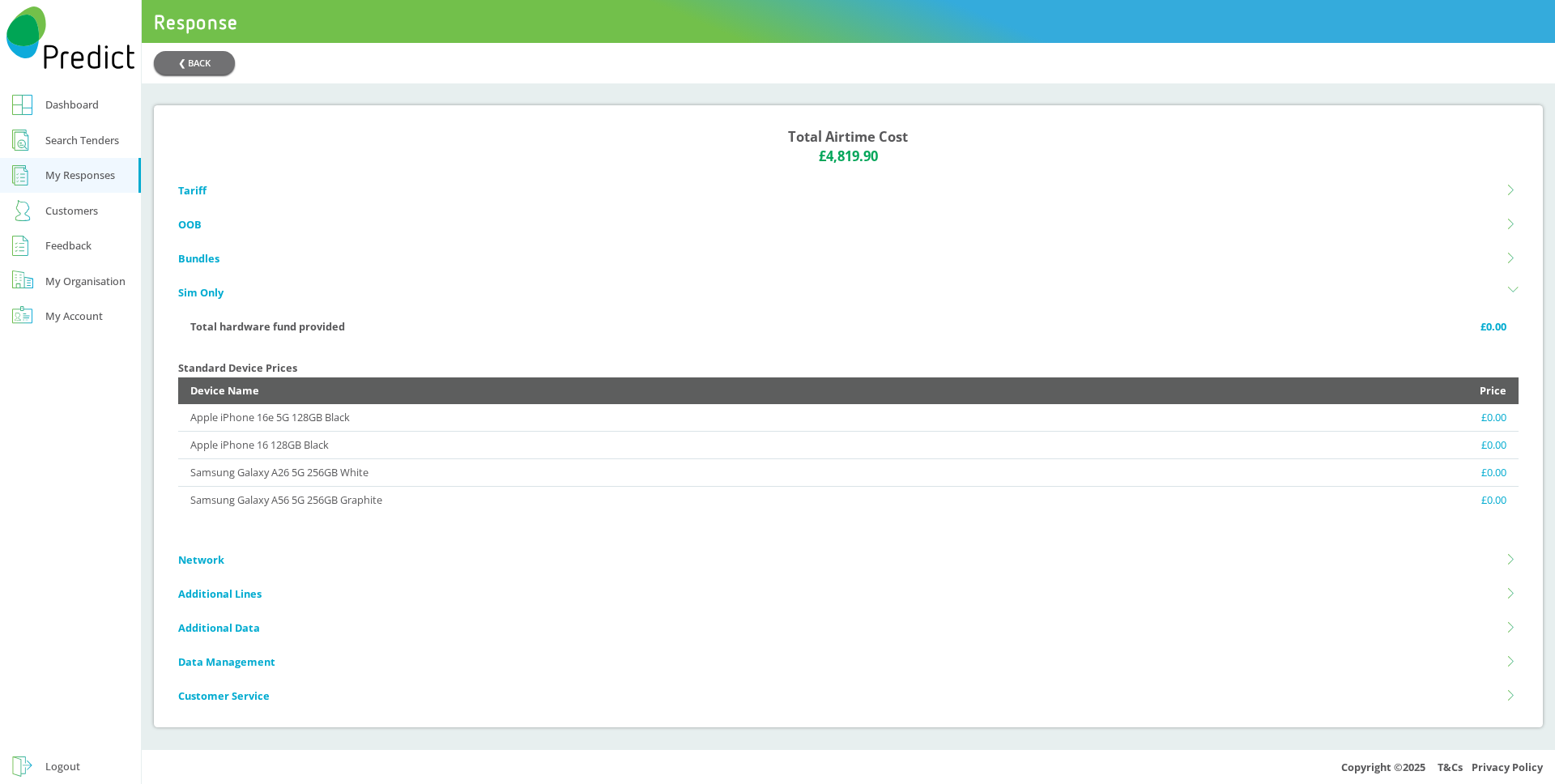
scroll to position [7, 0]
click at [232, 700] on li "Customer Service" at bounding box center [848, 695] width 1341 height 34
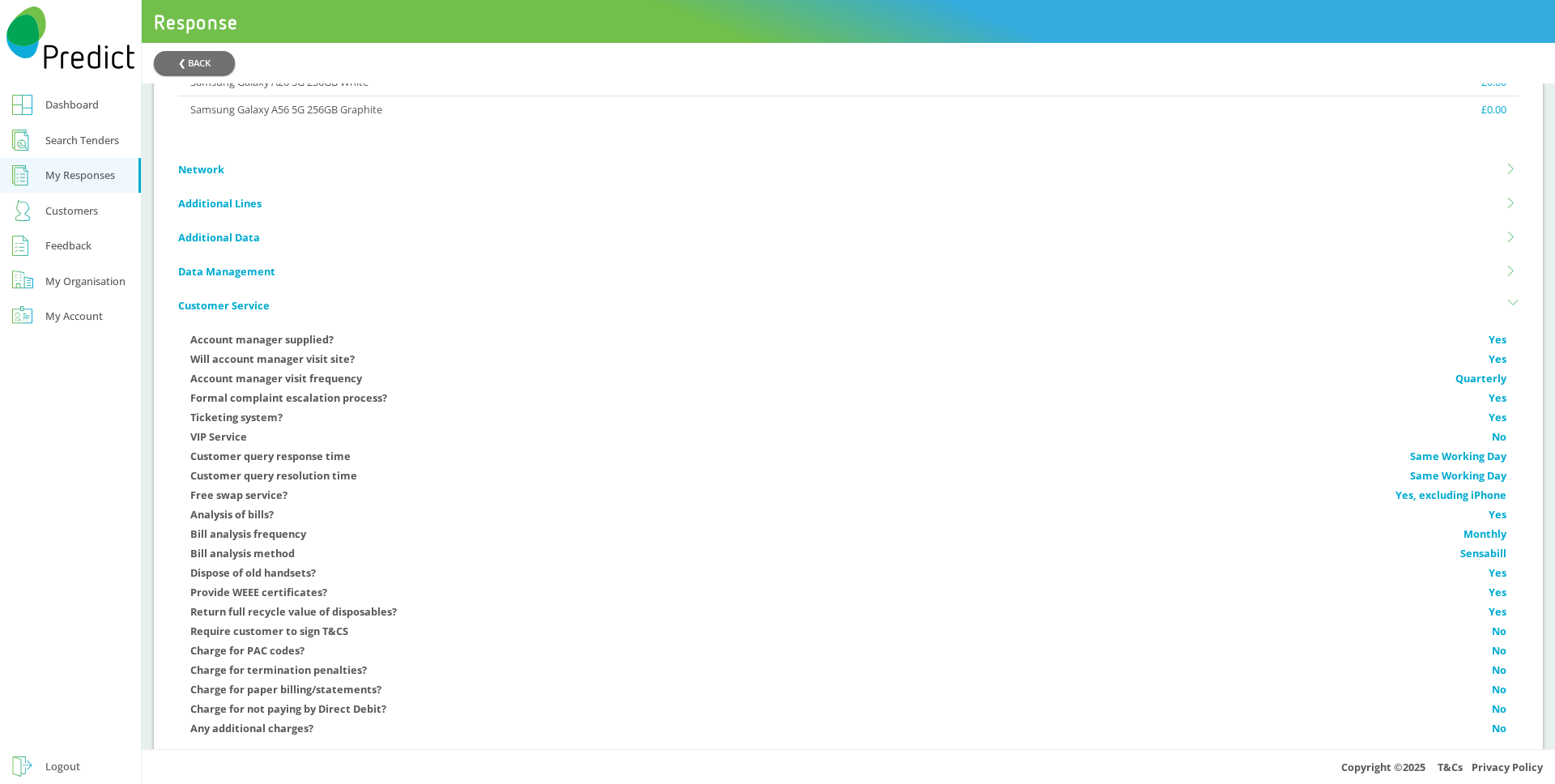
scroll to position [430, 0]
